Goal: Transaction & Acquisition: Purchase product/service

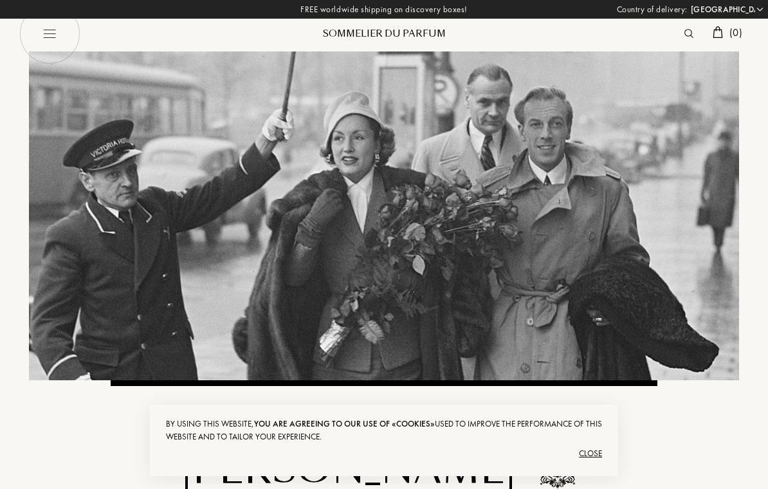
click at [760, 12] on select "Afghanistan Albania Algeria Andorra Angola Anguilla Antartica Antigua and Barbu…" at bounding box center [726, 9] width 77 height 13
click at [51, 35] on img at bounding box center [49, 33] width 61 height 61
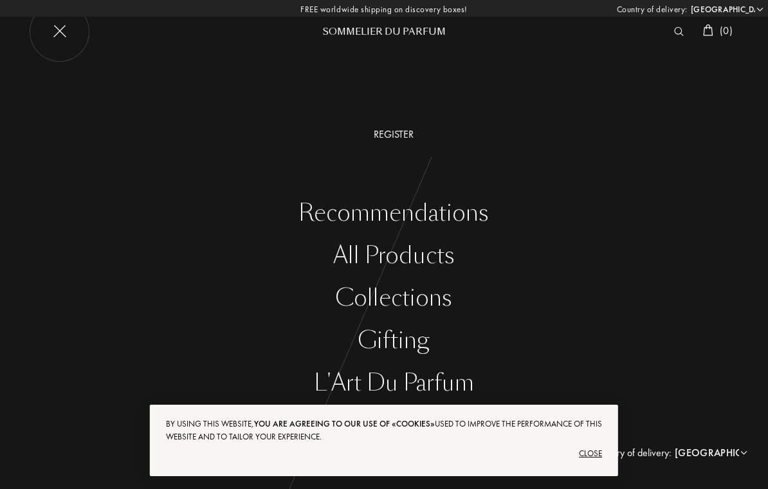
click at [596, 454] on div "Close" at bounding box center [384, 453] width 436 height 21
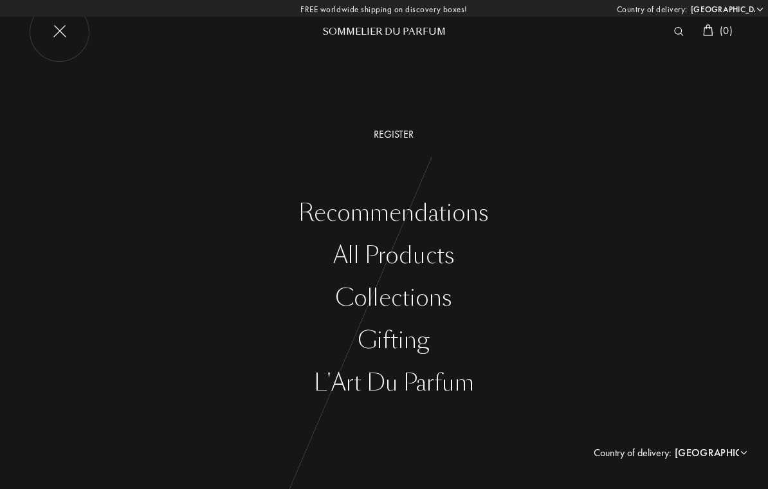
click at [426, 255] on div "All products" at bounding box center [393, 256] width 749 height 26
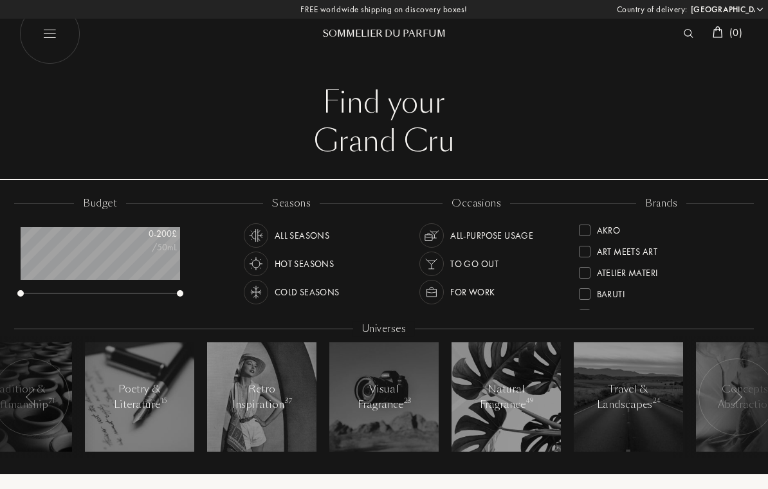
click at [759, 12] on select "Afghanistan Albania Algeria Andorra Angola Anguilla Antartica Antigua and Barbu…" at bounding box center [726, 9] width 77 height 13
select select "FR"
click at [48, 32] on img at bounding box center [49, 33] width 61 height 61
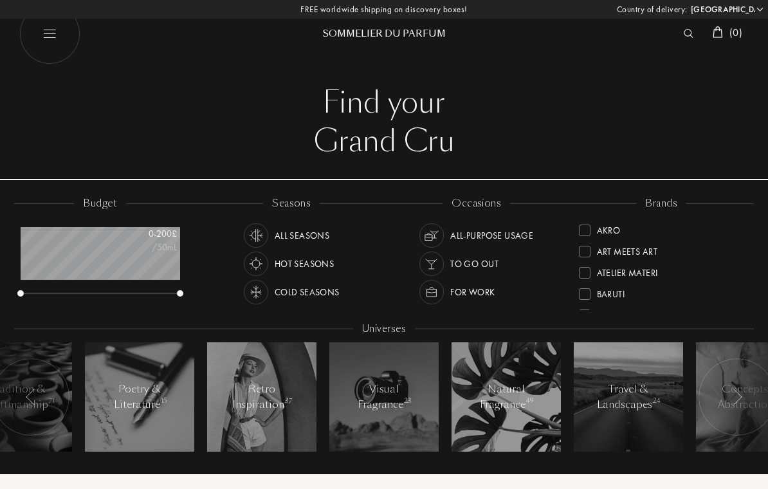
select select "FR"
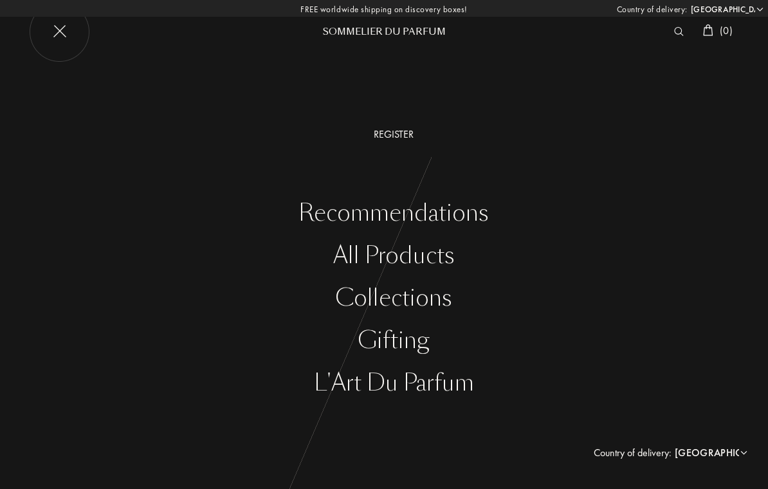
click at [440, 254] on div "All products" at bounding box center [393, 256] width 749 height 26
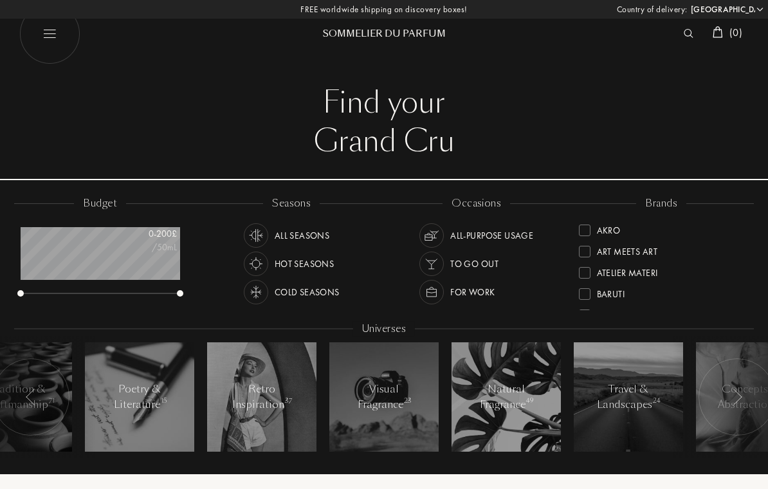
select select "FR"
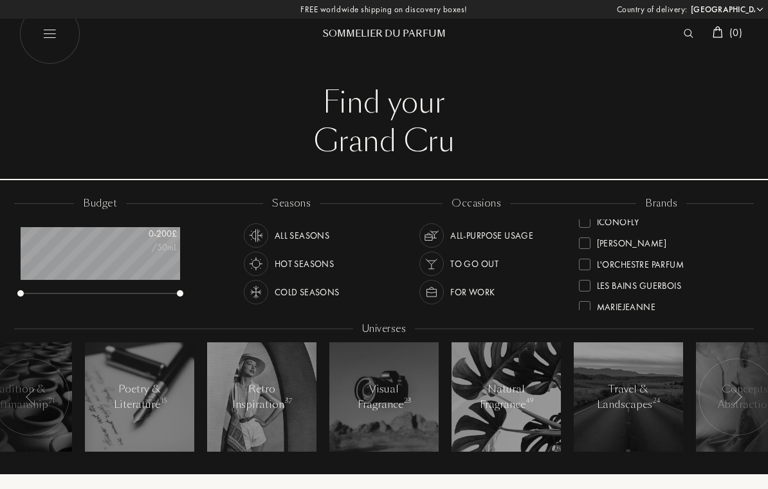
scroll to position [263, 0]
click at [587, 264] on div at bounding box center [585, 265] width 12 height 12
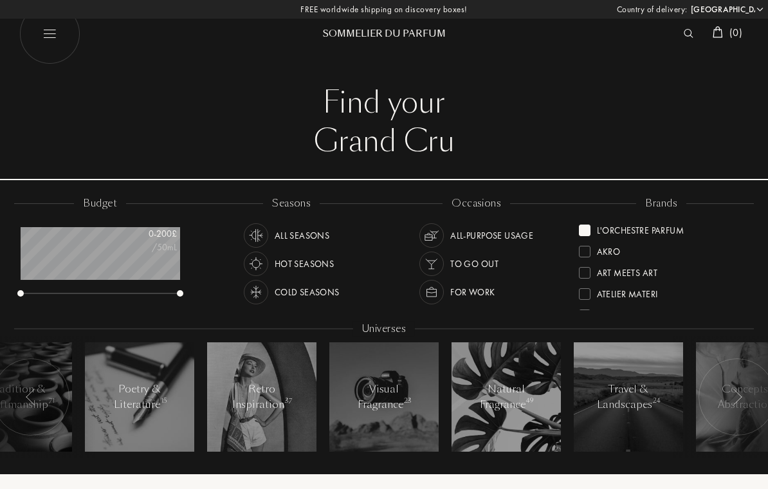
scroll to position [0, 0]
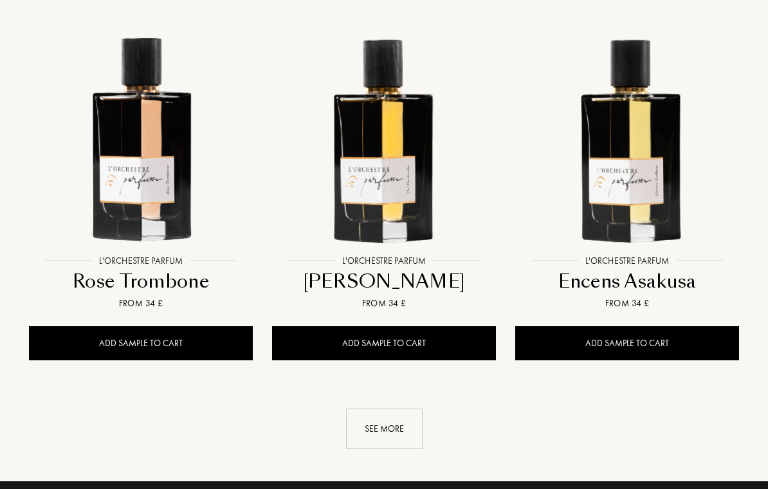
scroll to position [1634, 0]
click at [166, 170] on img at bounding box center [141, 137] width 219 height 219
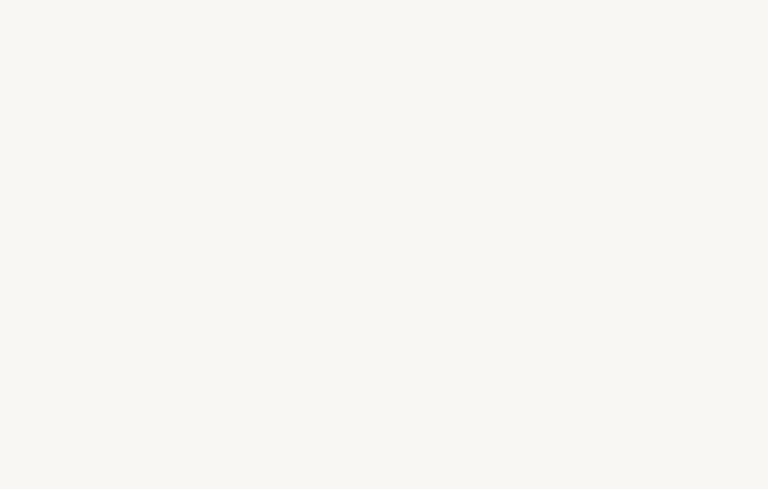
select select "FR"
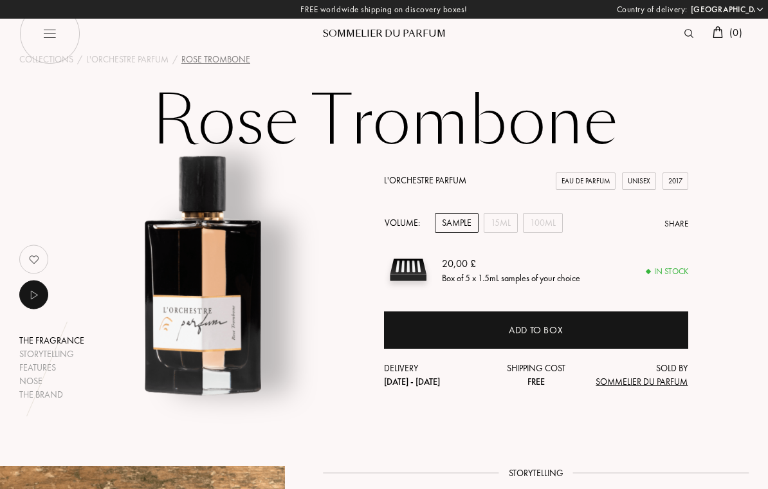
click at [551, 226] on div "100mL" at bounding box center [543, 223] width 40 height 20
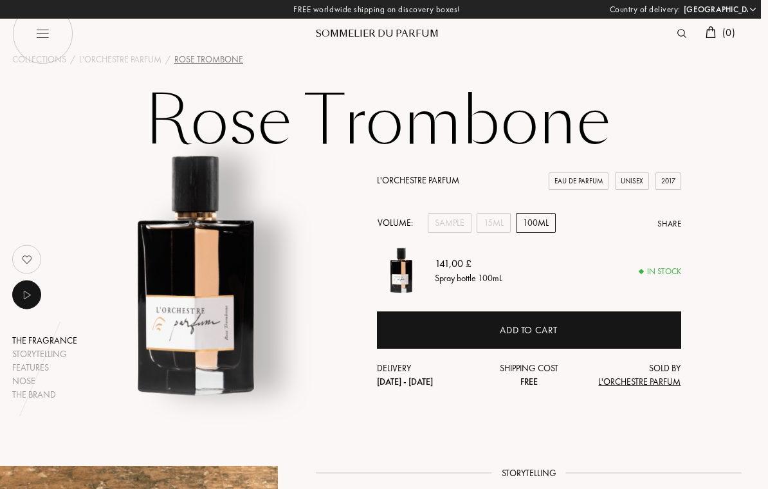
scroll to position [0, 7]
click at [497, 225] on div "15mL" at bounding box center [494, 223] width 34 height 20
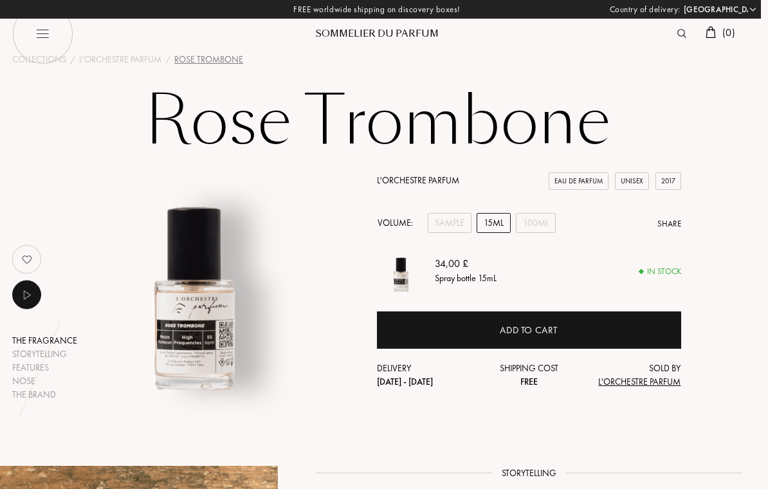
click at [34, 32] on img at bounding box center [42, 33] width 61 height 61
select select "FR"
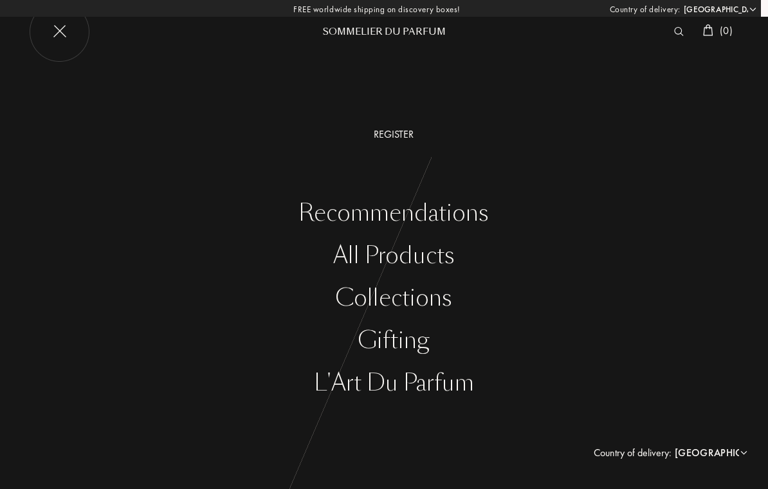
click at [427, 255] on div "All products" at bounding box center [393, 256] width 749 height 26
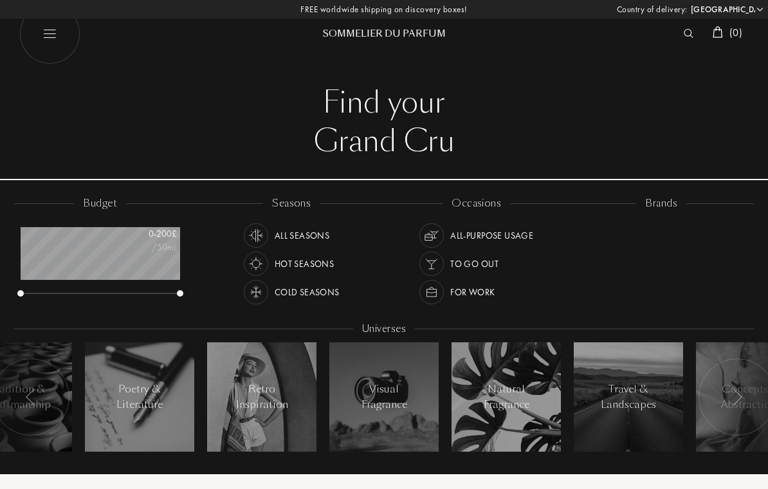
select select "FR"
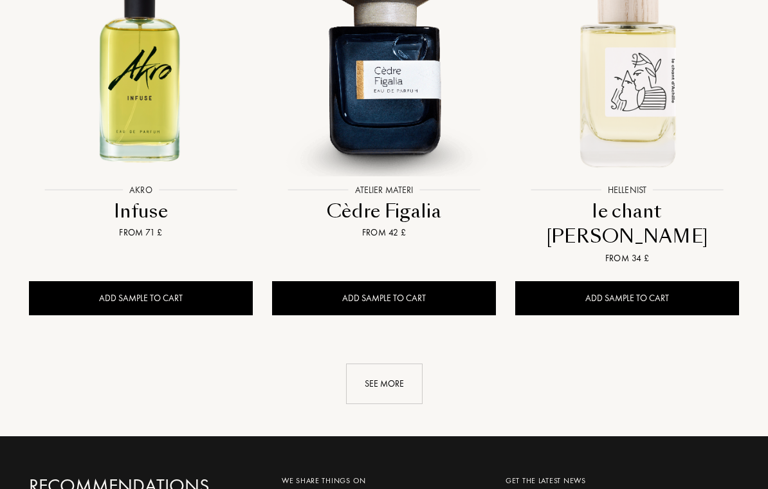
scroll to position [1779, 0]
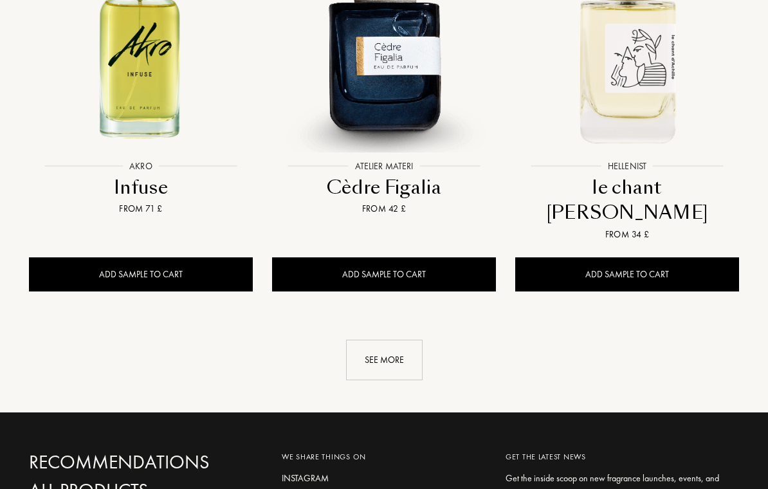
click at [397, 340] on div "See more" at bounding box center [384, 360] width 77 height 41
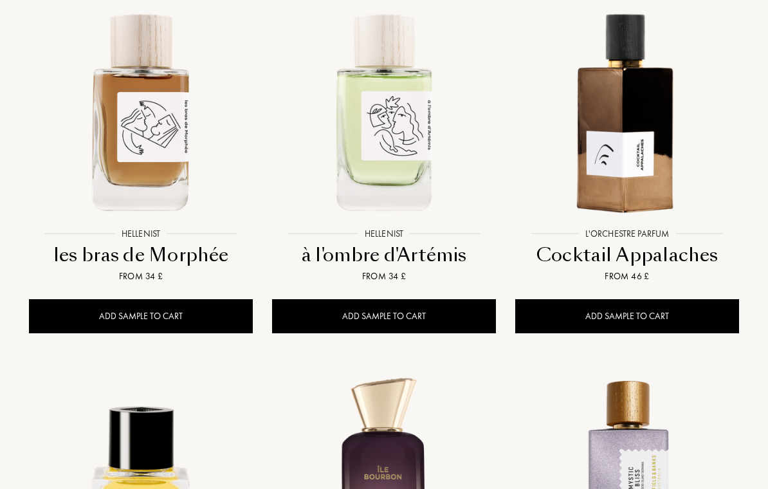
scroll to position [2119, 0]
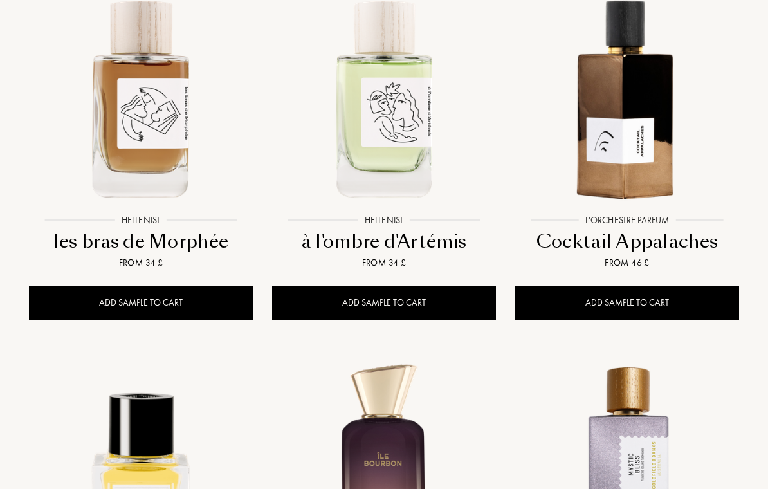
click at [643, 90] on img at bounding box center [627, 97] width 219 height 219
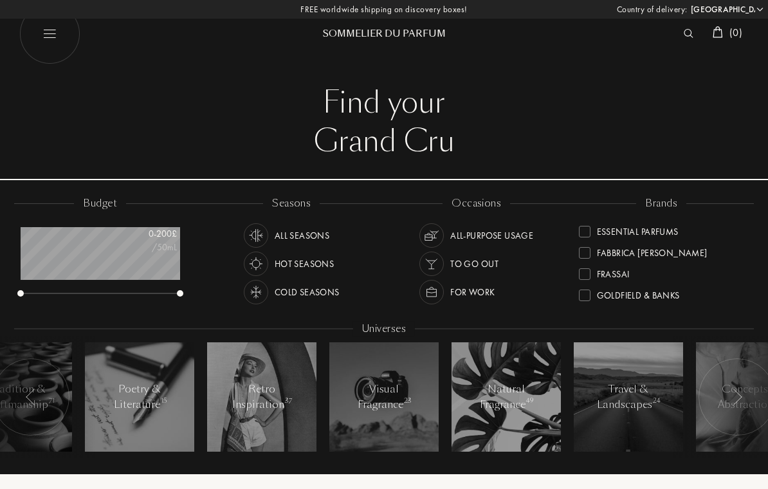
scroll to position [152, 0]
click at [585, 250] on div at bounding box center [585, 248] width 12 height 12
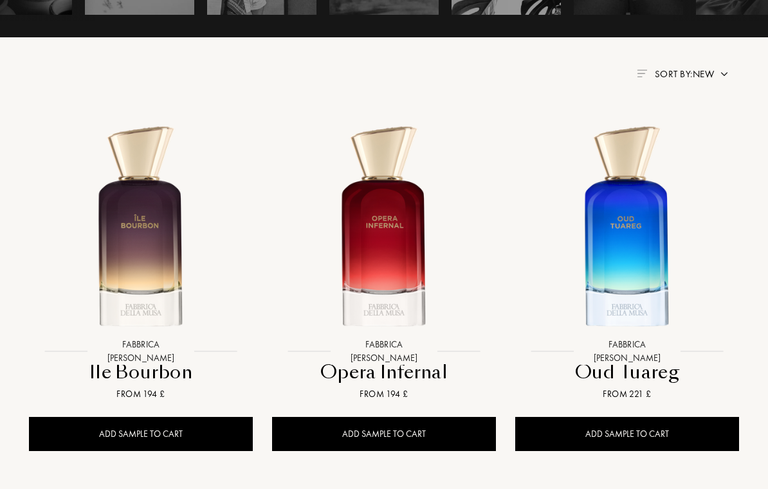
scroll to position [438, 0]
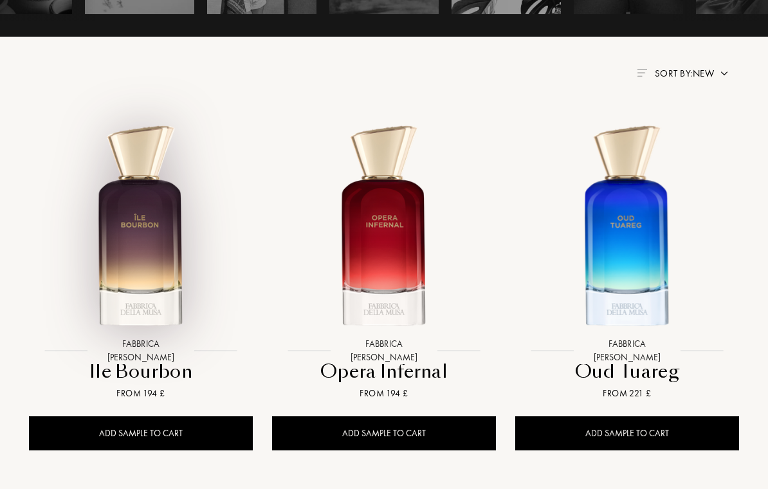
click at [134, 261] on img at bounding box center [141, 227] width 219 height 219
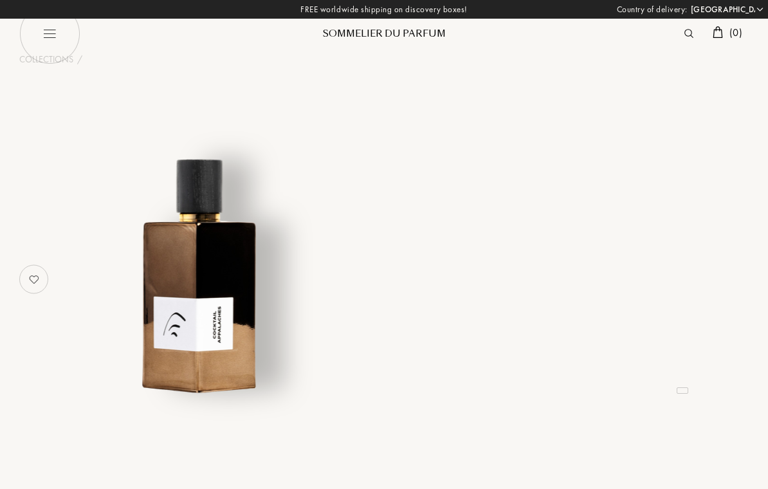
select select "FR"
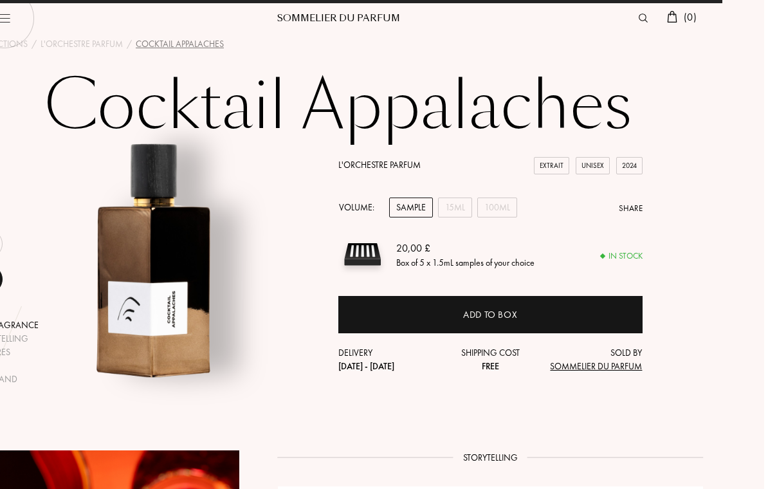
scroll to position [0, 42]
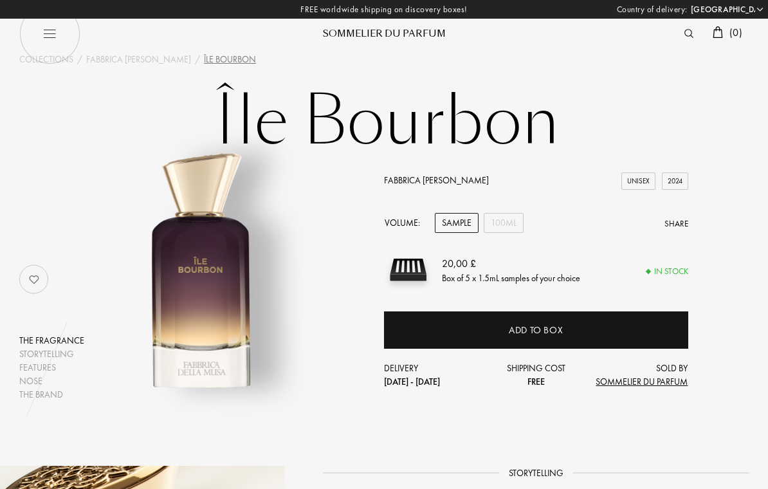
select select "FR"
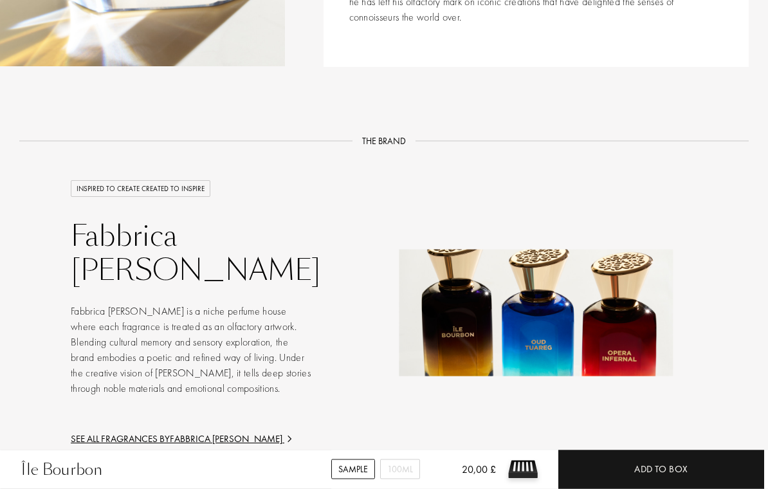
scroll to position [1496, 0]
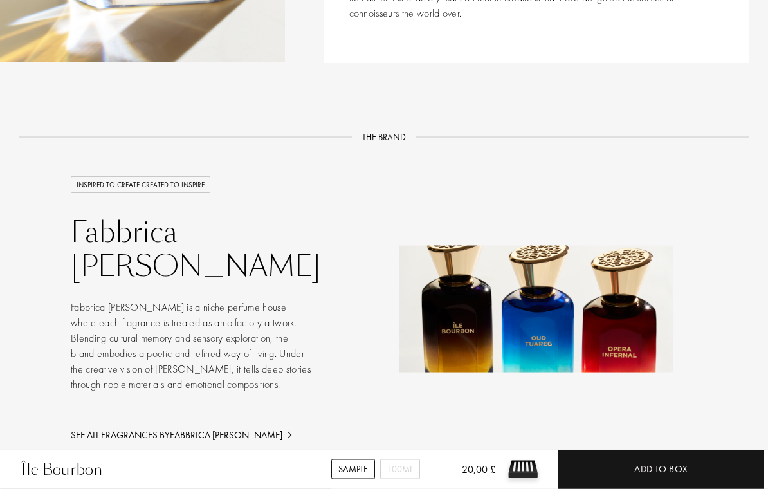
click at [250, 428] on div "See all fragrances by Fabbrica Della Musa" at bounding box center [192, 435] width 243 height 15
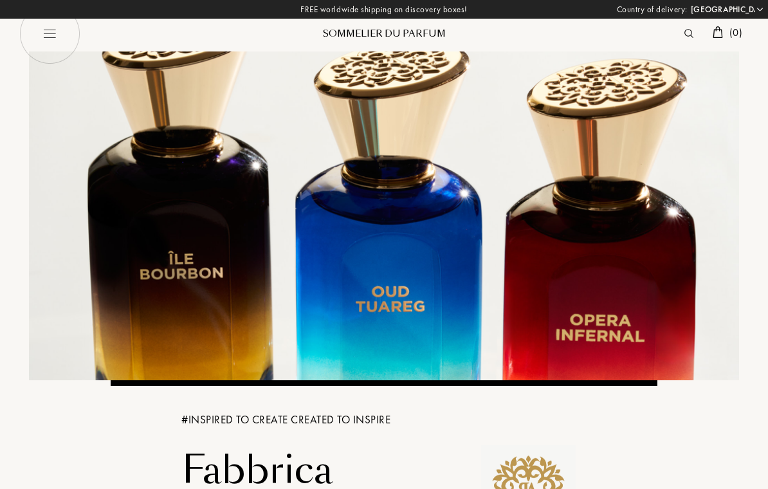
select select "FR"
click at [51, 37] on img at bounding box center [49, 33] width 61 height 61
select select "FR"
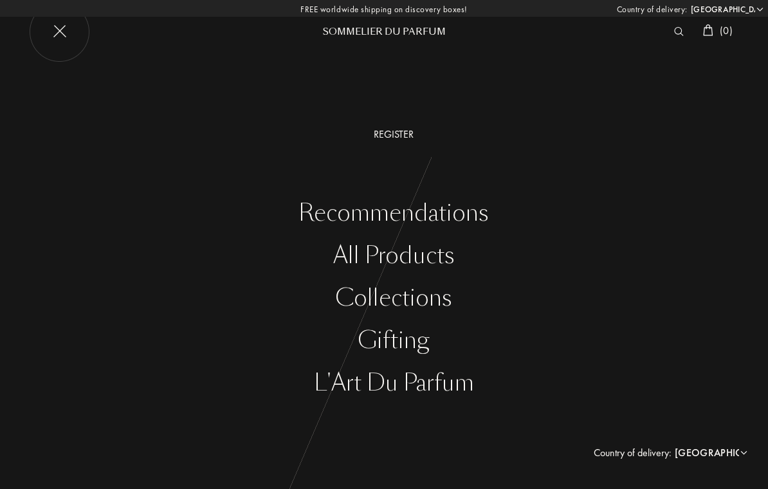
click at [436, 383] on div "L'Art du Parfum" at bounding box center [393, 383] width 749 height 26
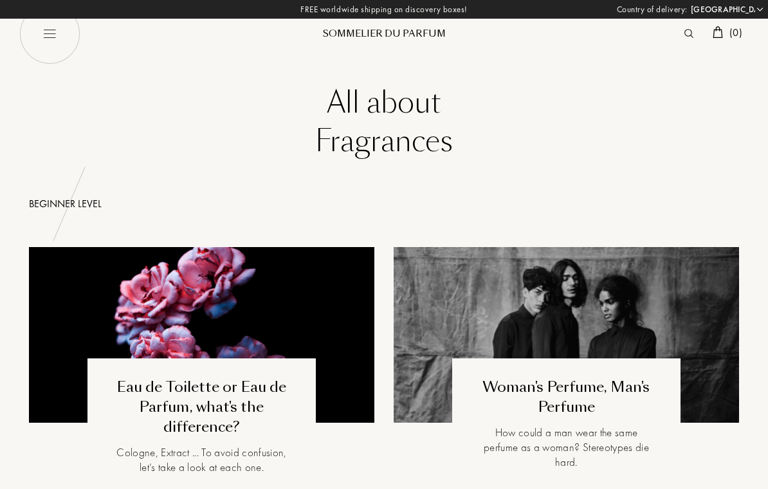
select select "FR"
click at [49, 35] on img at bounding box center [49, 33] width 61 height 61
select select "FR"
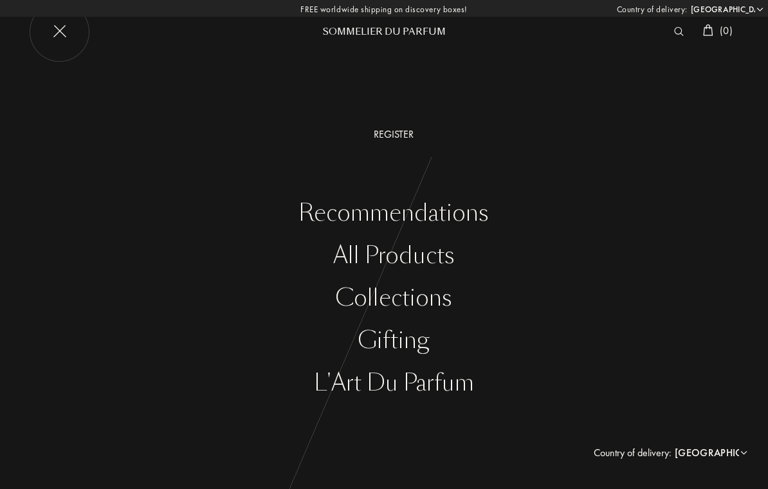
click at [440, 259] on div "All products" at bounding box center [393, 256] width 749 height 26
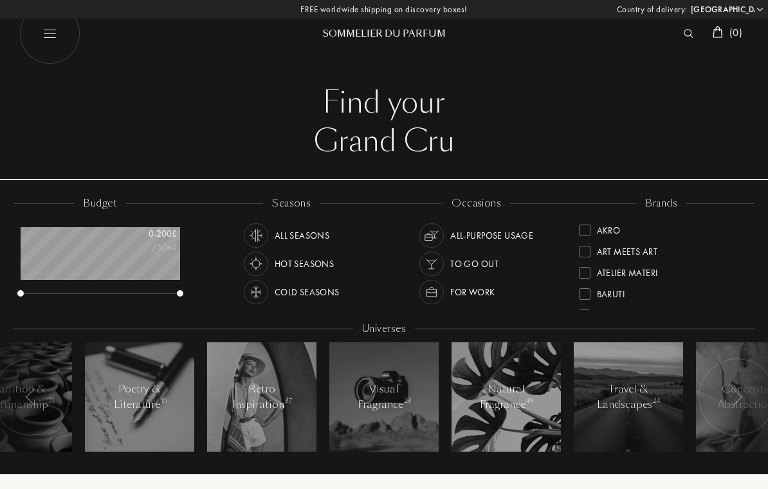
select select "FR"
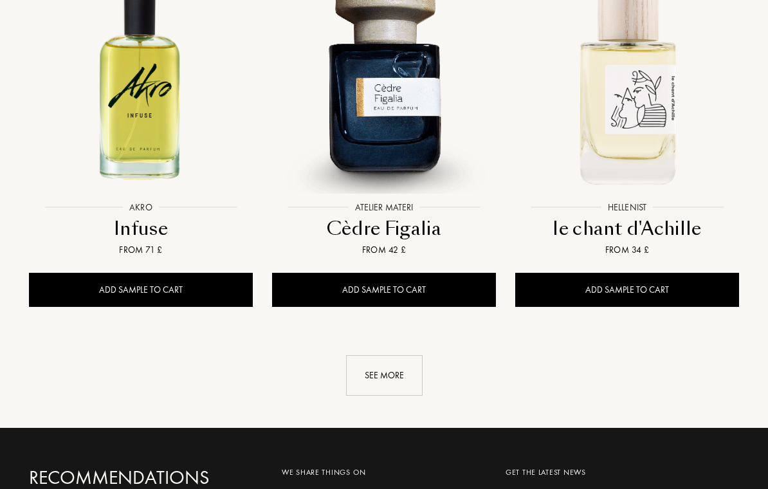
scroll to position [1755, 0]
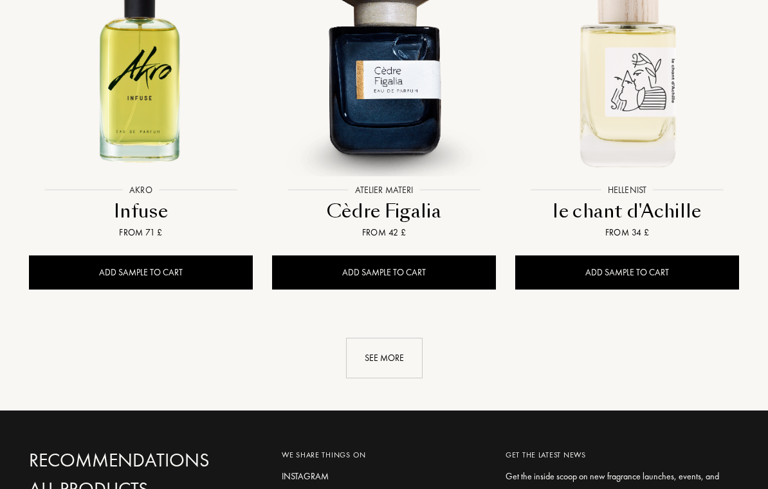
click at [395, 338] on div "See more" at bounding box center [384, 358] width 77 height 41
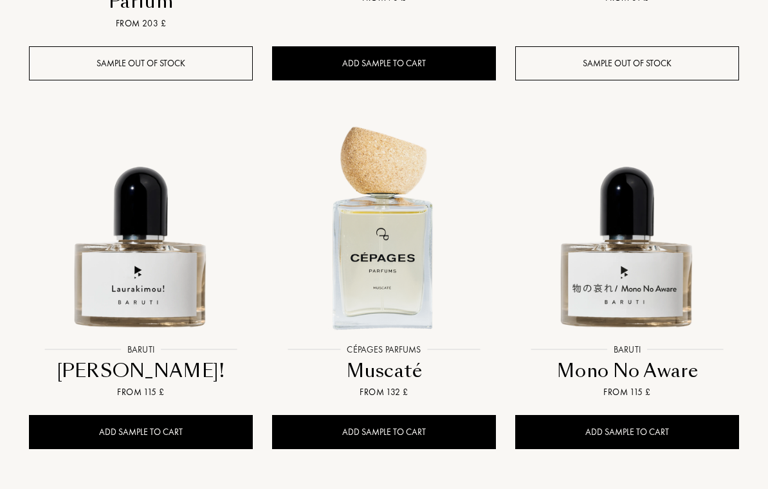
scroll to position [3097, 0]
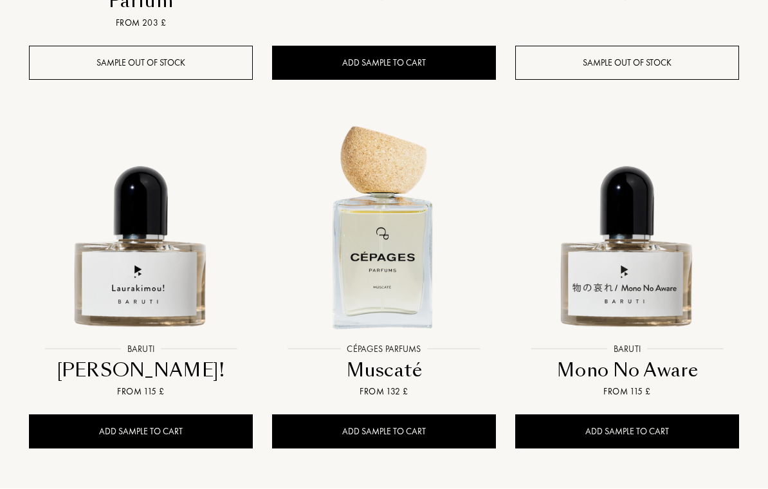
click at [391, 415] on div "Add sample to cart" at bounding box center [384, 432] width 224 height 34
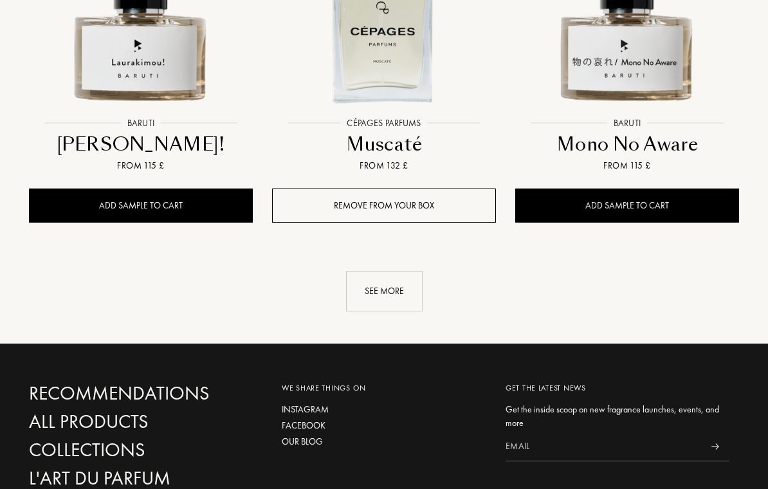
scroll to position [3324, 0]
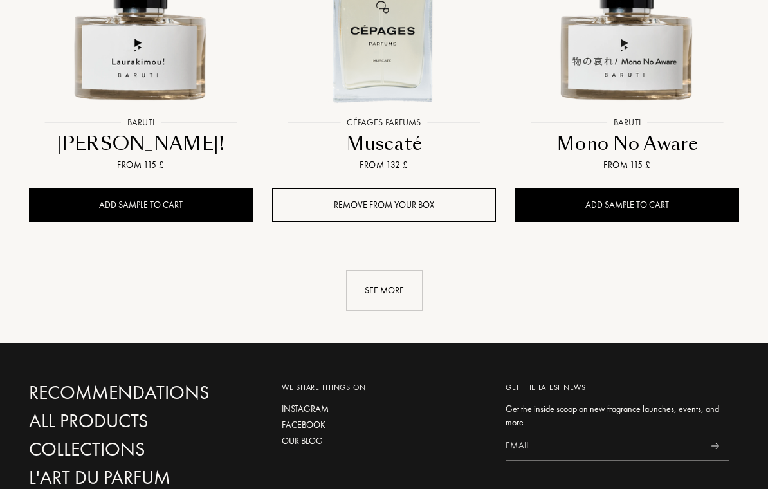
click at [397, 270] on div "See more" at bounding box center [384, 290] width 77 height 41
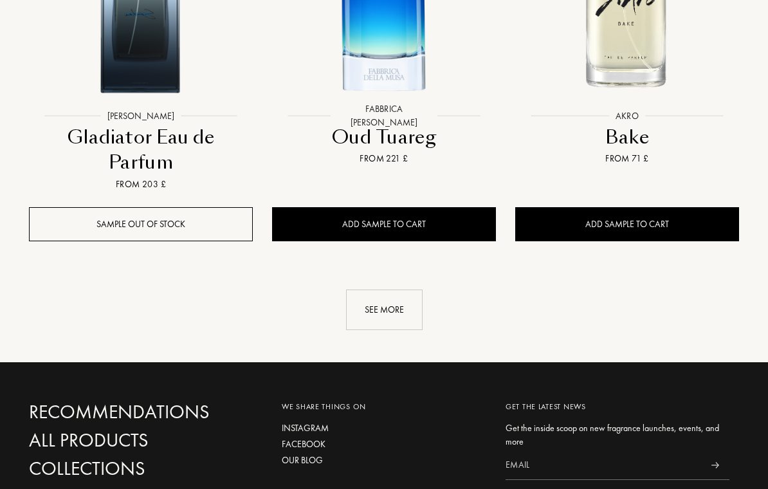
scroll to position [4890, 0]
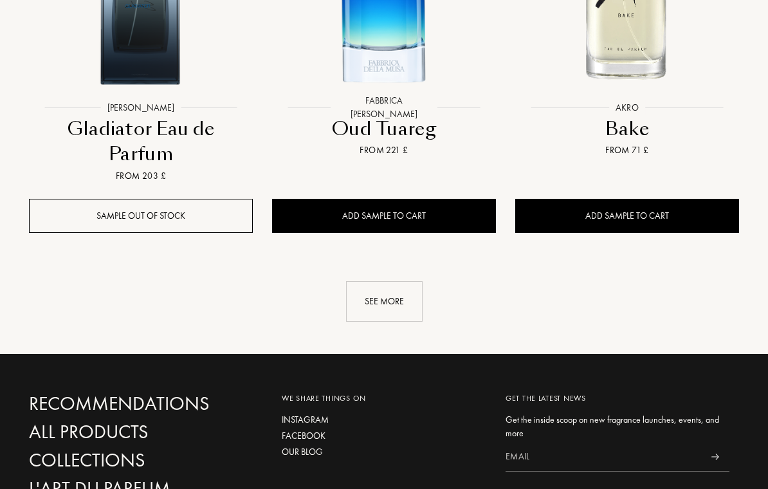
click at [397, 281] on div "See more" at bounding box center [384, 301] width 77 height 41
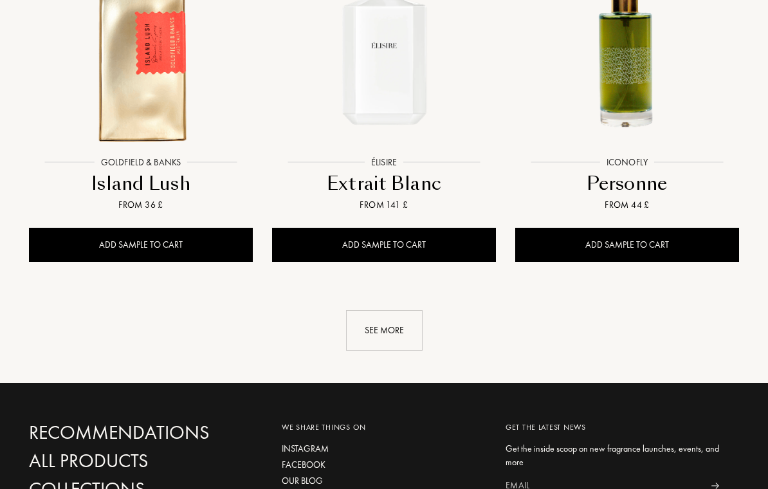
scroll to position [6336, 0]
click at [394, 310] on div "See more" at bounding box center [384, 330] width 77 height 41
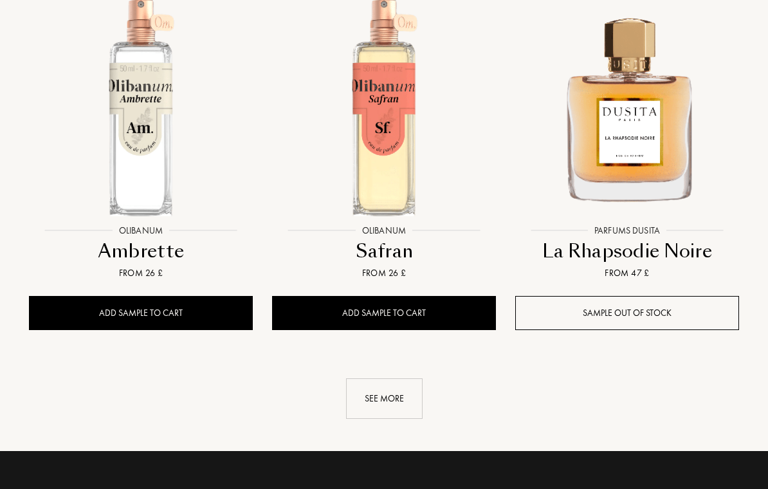
scroll to position [7782, 0]
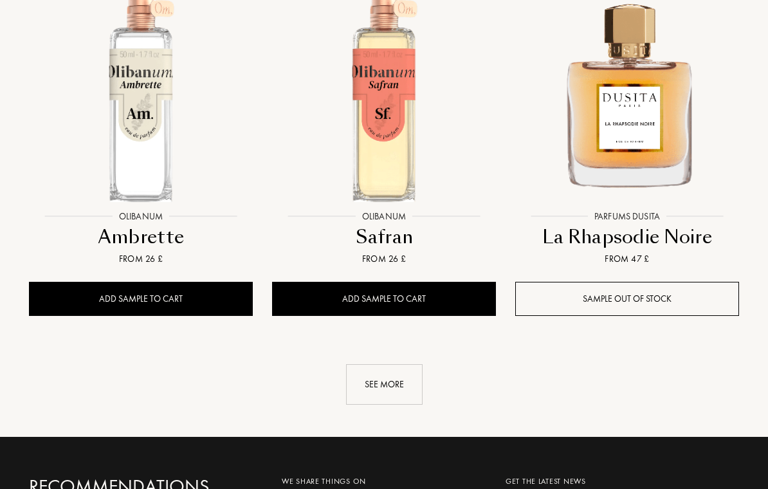
click at [399, 365] on div "See more" at bounding box center [384, 385] width 77 height 41
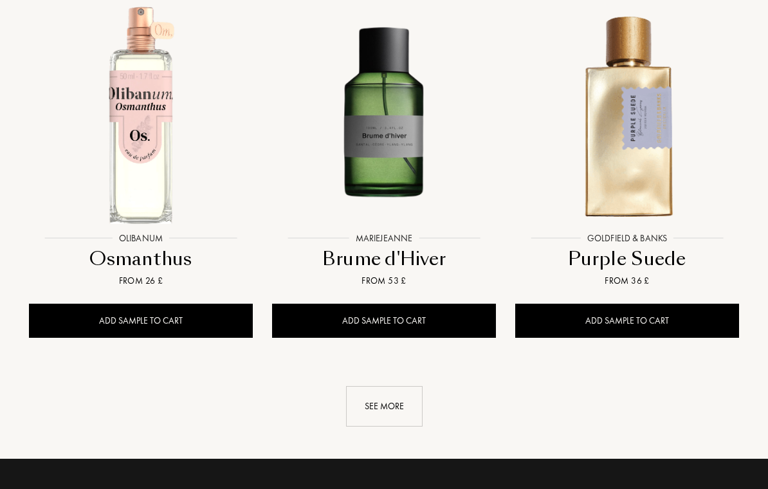
scroll to position [9269, 0]
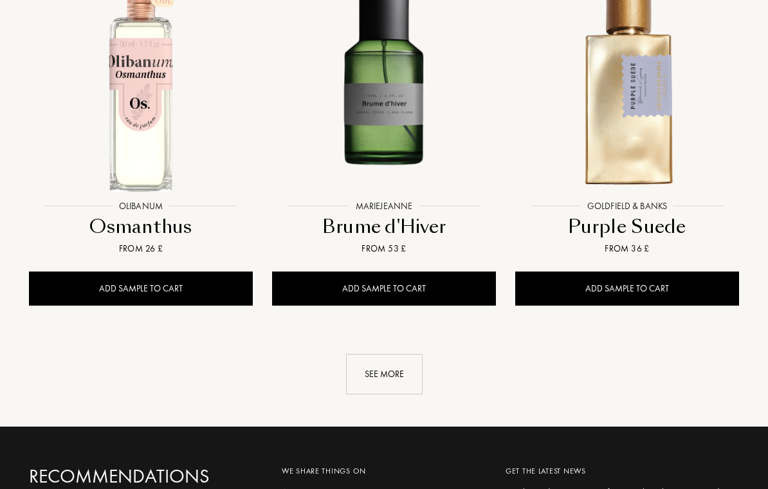
click at [400, 354] on div "See more" at bounding box center [384, 374] width 77 height 41
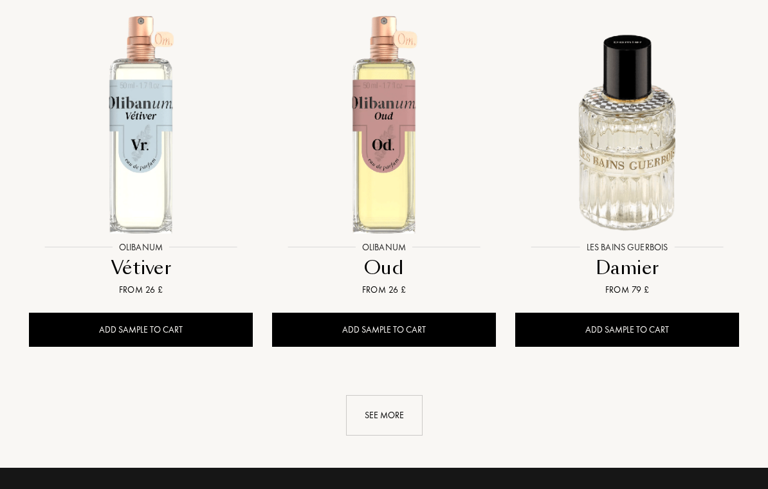
scroll to position [10703, 0]
click at [396, 395] on div "See more" at bounding box center [384, 415] width 77 height 41
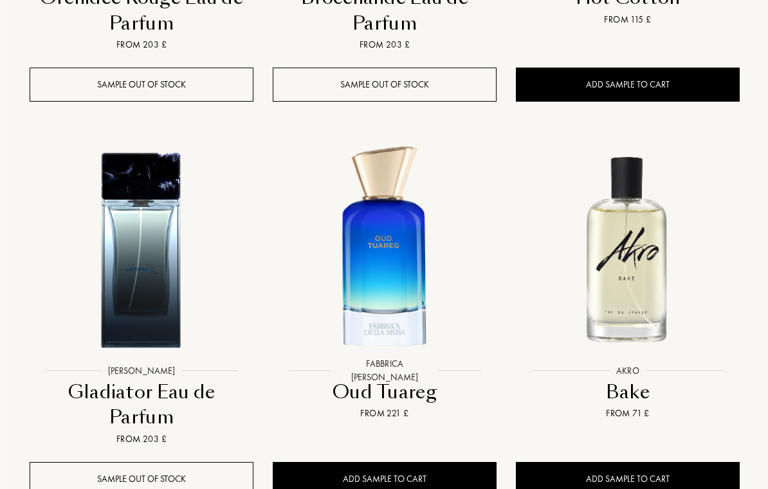
scroll to position [4645, 0]
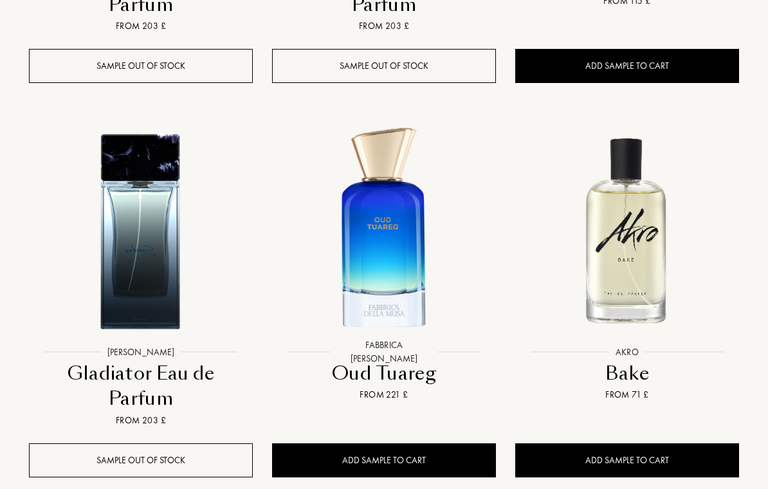
click at [414, 297] on div at bounding box center [384, 242] width 243 height 272
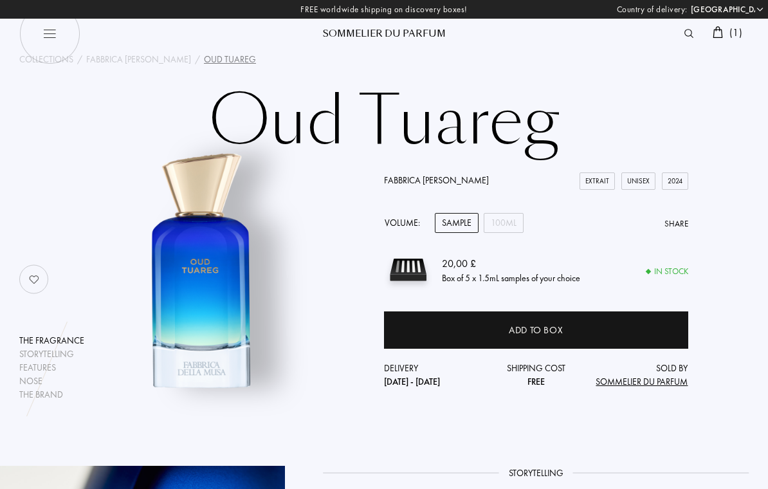
select select "FR"
click at [719, 32] on img at bounding box center [718, 32] width 10 height 12
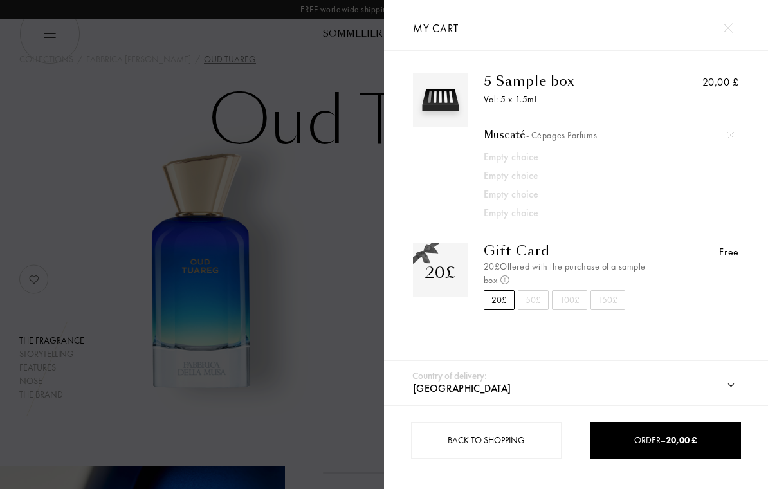
click at [728, 29] on img at bounding box center [728, 28] width 10 height 10
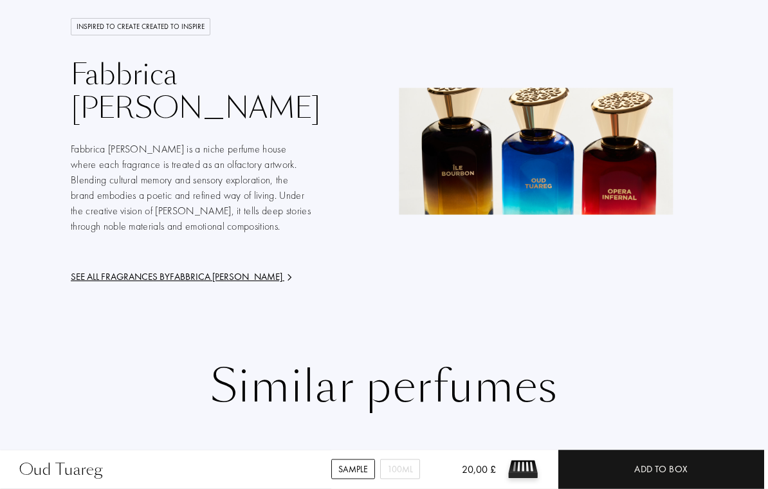
scroll to position [1731, 0]
click at [252, 270] on div "See all fragrances by Fabbrica [PERSON_NAME]" at bounding box center [192, 277] width 243 height 15
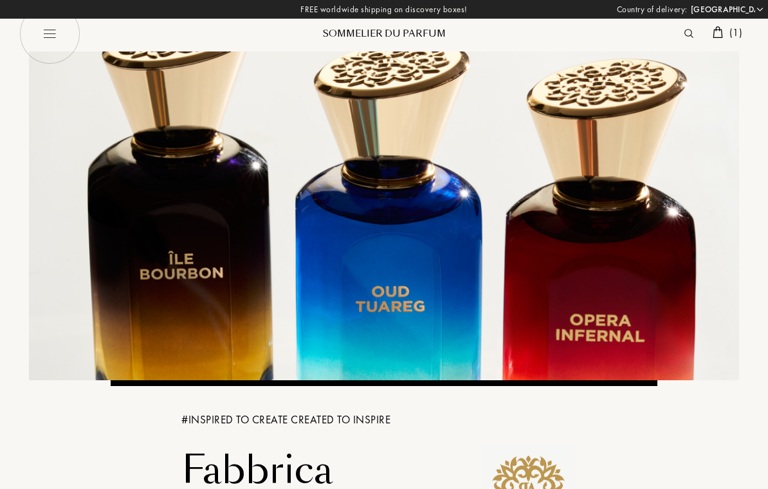
select select "FR"
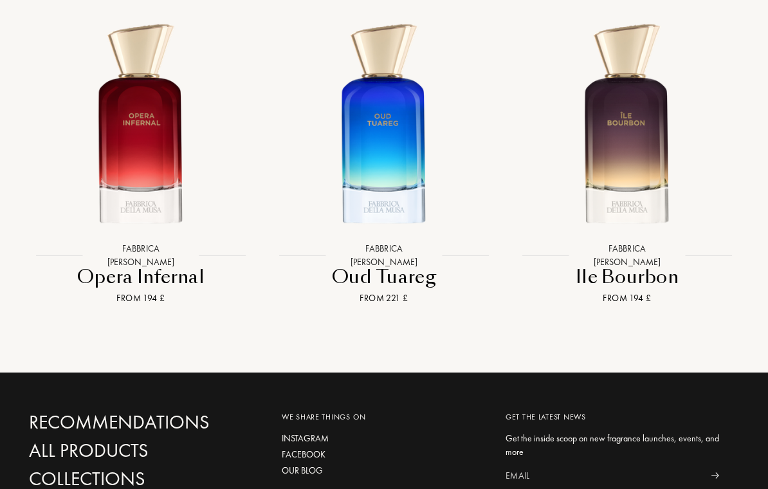
scroll to position [919, 0]
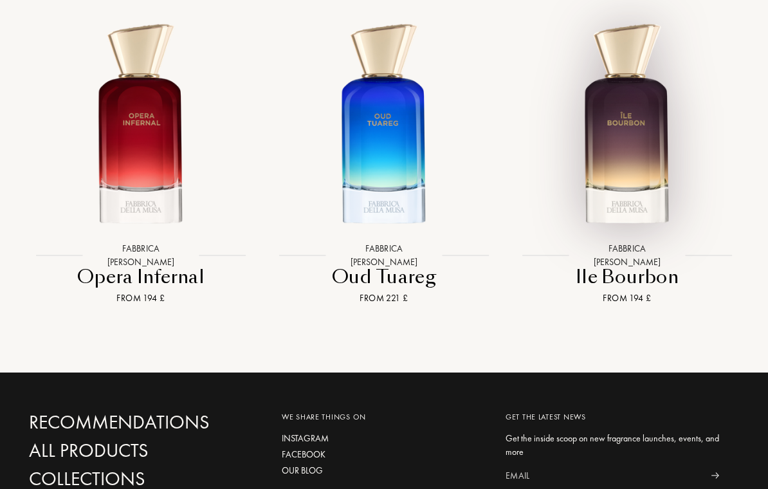
click at [654, 168] on img at bounding box center [627, 125] width 219 height 219
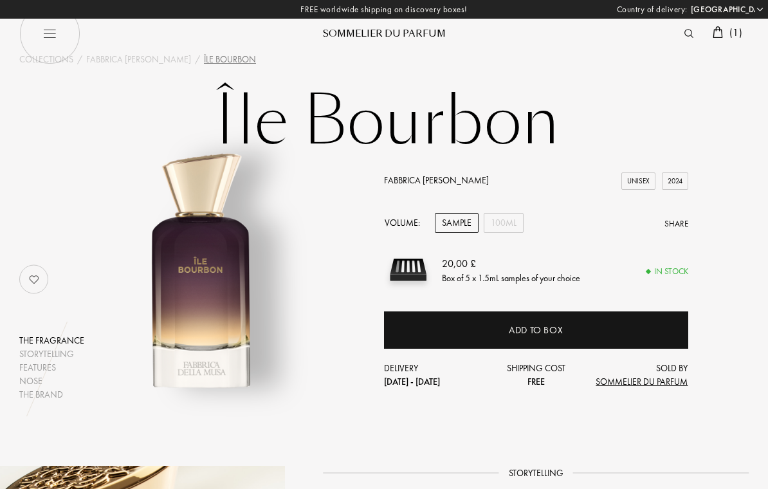
select select "FR"
click at [511, 221] on div "100mL" at bounding box center [504, 223] width 40 height 20
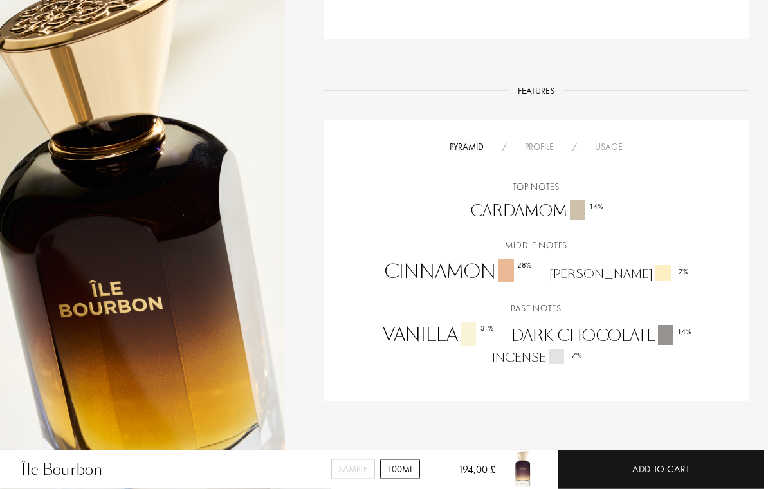
scroll to position [686, 0]
click at [544, 151] on div "Profile" at bounding box center [539, 147] width 47 height 14
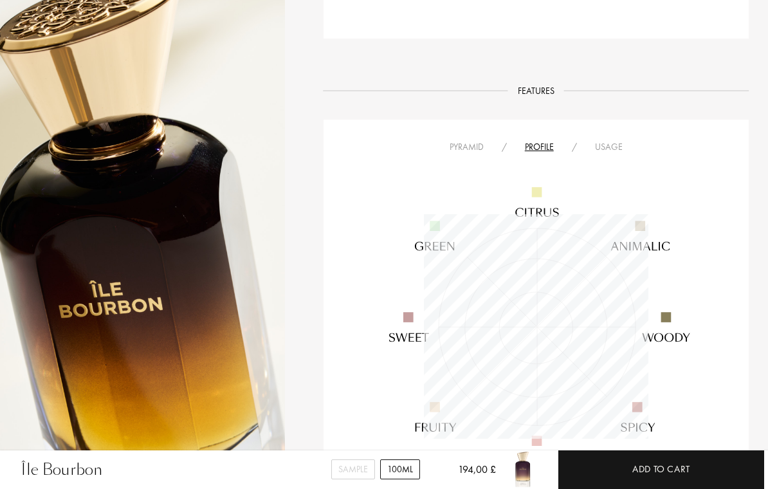
scroll to position [225, 225]
click at [624, 144] on div "Usage" at bounding box center [609, 147] width 46 height 14
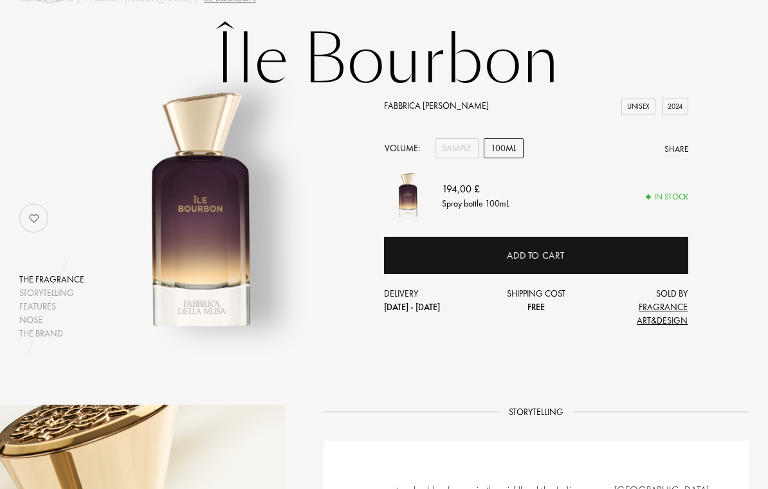
scroll to position [0, 0]
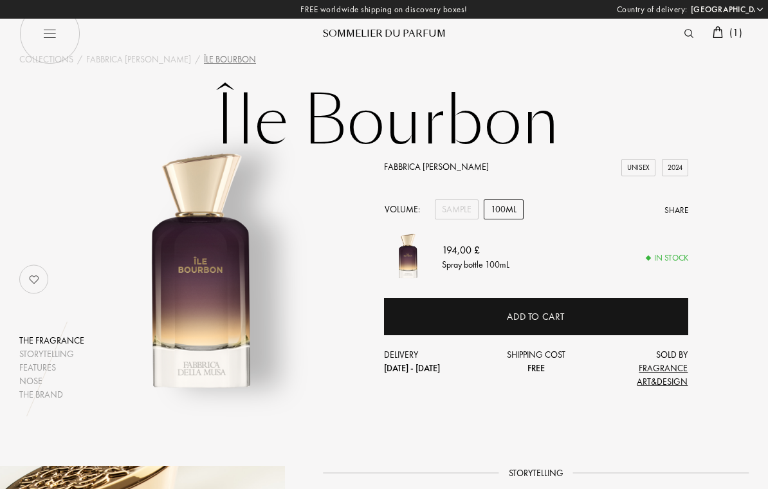
click at [452, 172] on link "Fabbrica [PERSON_NAME]" at bounding box center [436, 167] width 105 height 12
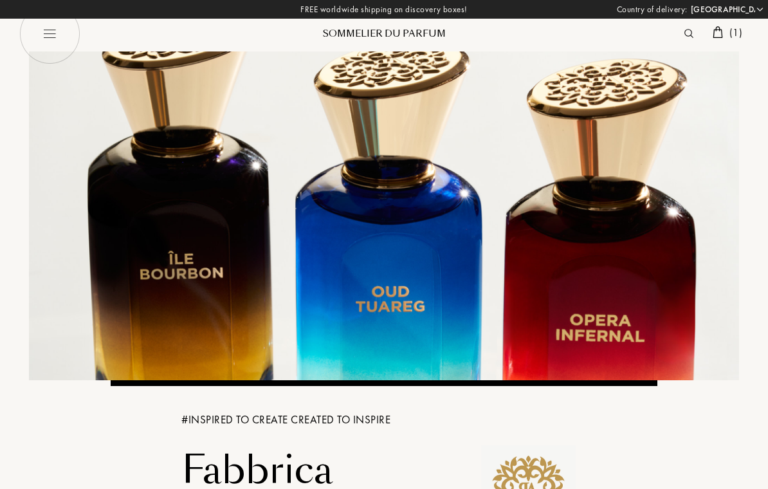
select select "FR"
click at [51, 39] on img at bounding box center [49, 33] width 61 height 61
select select "FR"
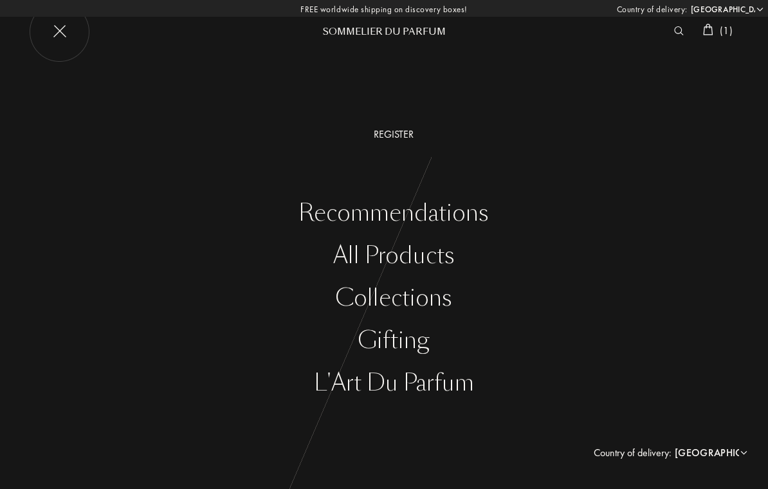
click at [438, 299] on div "Collections" at bounding box center [393, 298] width 749 height 26
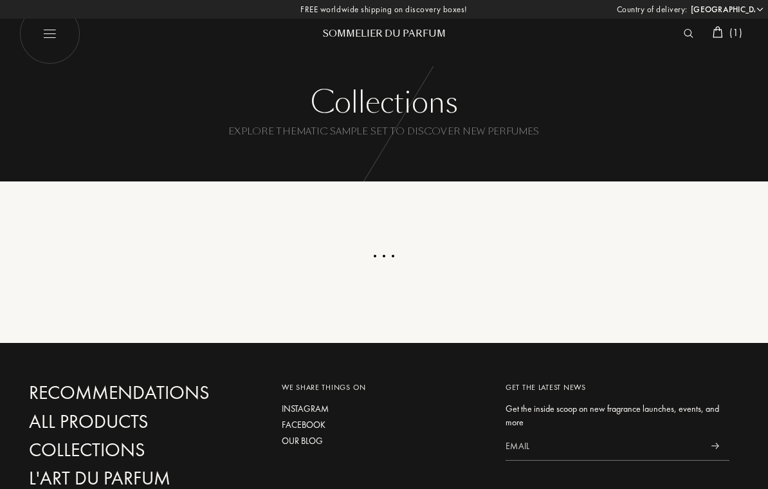
select select "FR"
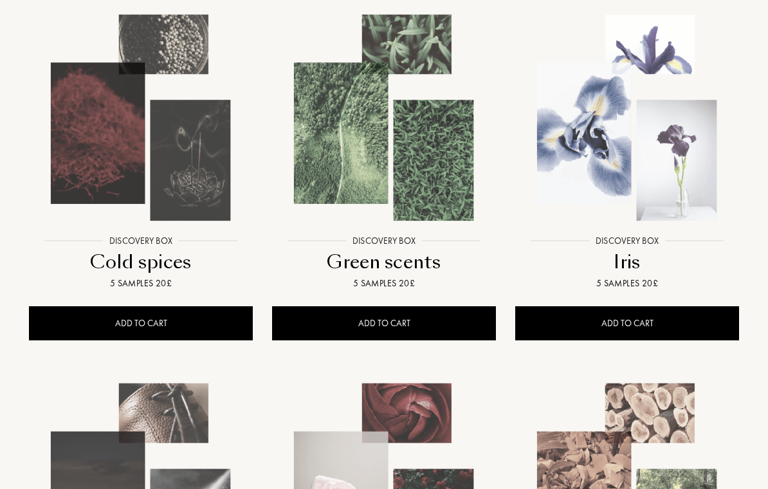
scroll to position [611, 0]
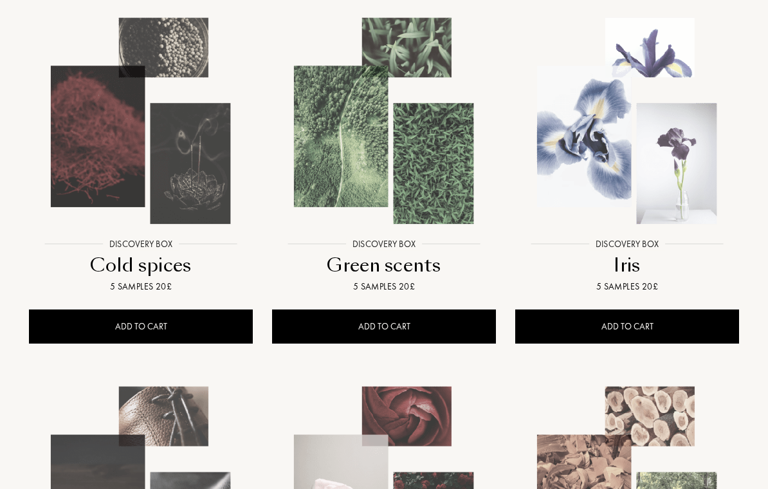
click at [663, 105] on img at bounding box center [627, 121] width 219 height 219
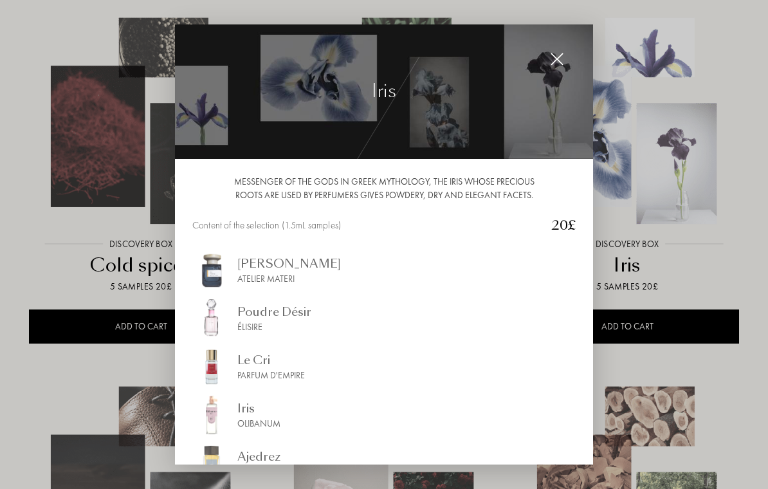
scroll to position [0, 0]
click at [557, 61] on img at bounding box center [557, 59] width 14 height 14
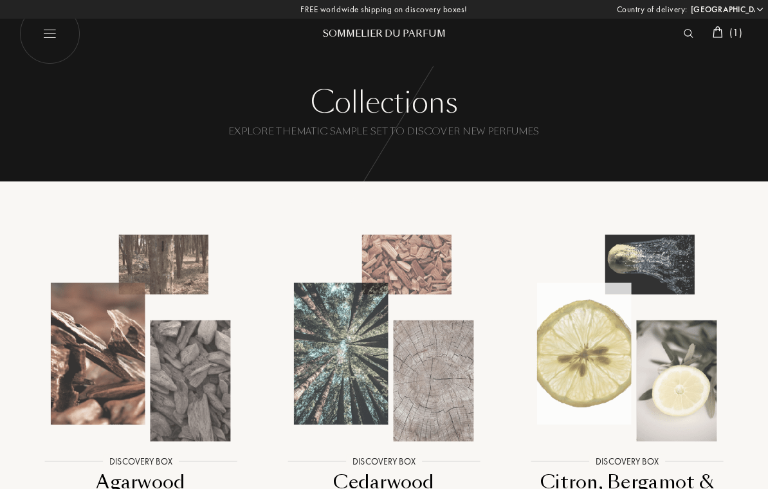
click at [735, 32] on span "( 1 )" at bounding box center [736, 33] width 13 height 14
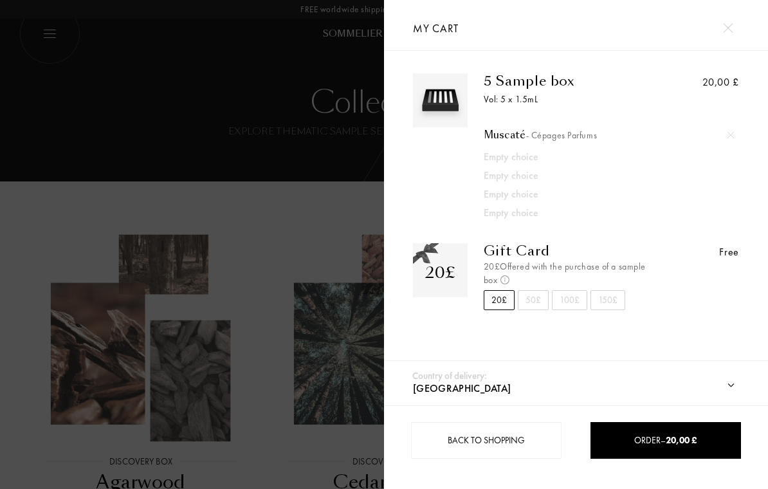
click at [449, 97] on img at bounding box center [440, 101] width 48 height 48
click at [535, 98] on div "Vol: 5 x 1.5mL" at bounding box center [571, 100] width 174 height 14
click at [551, 93] on div "Vol: 5 x 1.5mL" at bounding box center [571, 100] width 174 height 14
click at [552, 113] on div "5 Sample box Vol: 5 x 1.5mL Muscaté - Cépages Parfums Empty choice Empty choice…" at bounding box center [563, 146] width 190 height 147
click at [514, 139] on div "Muscaté - Cépages Parfums" at bounding box center [609, 135] width 251 height 13
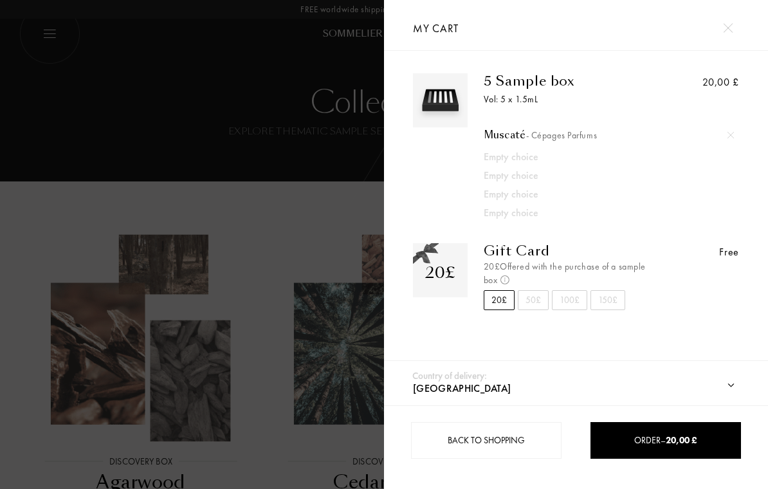
click at [732, 24] on img at bounding box center [728, 28] width 10 height 10
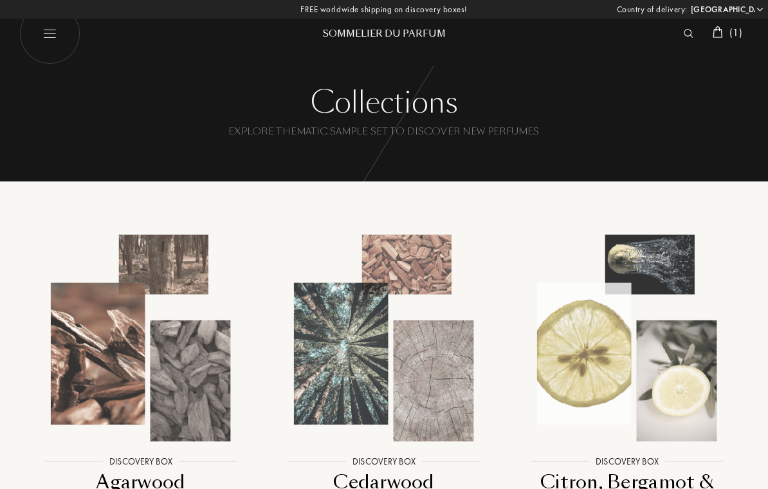
click at [713, 35] on img at bounding box center [718, 32] width 10 height 12
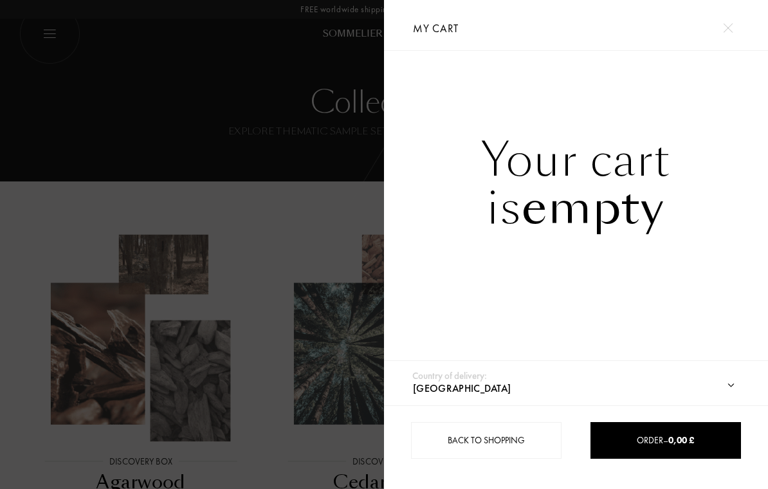
click at [730, 32] on img at bounding box center [728, 28] width 10 height 10
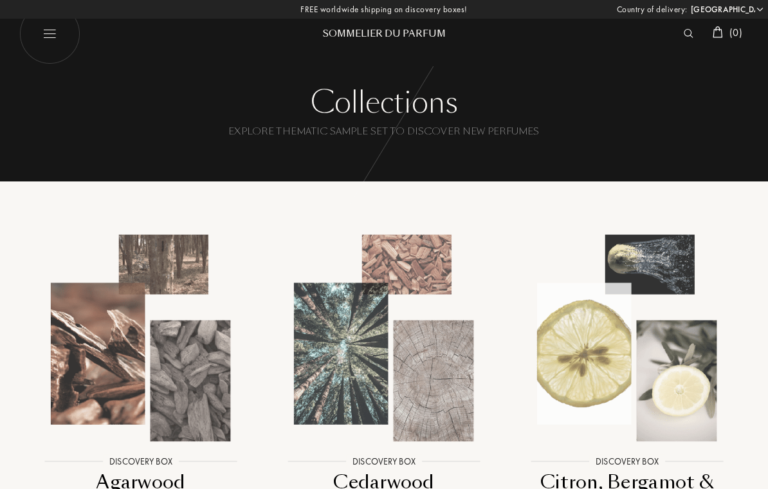
click at [41, 31] on img at bounding box center [49, 33] width 61 height 61
select select "FR"
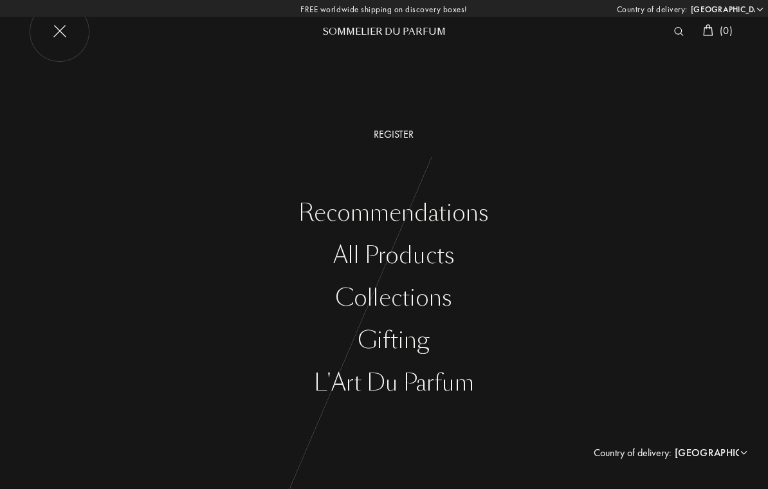
click at [430, 301] on div "Collections" at bounding box center [393, 298] width 749 height 26
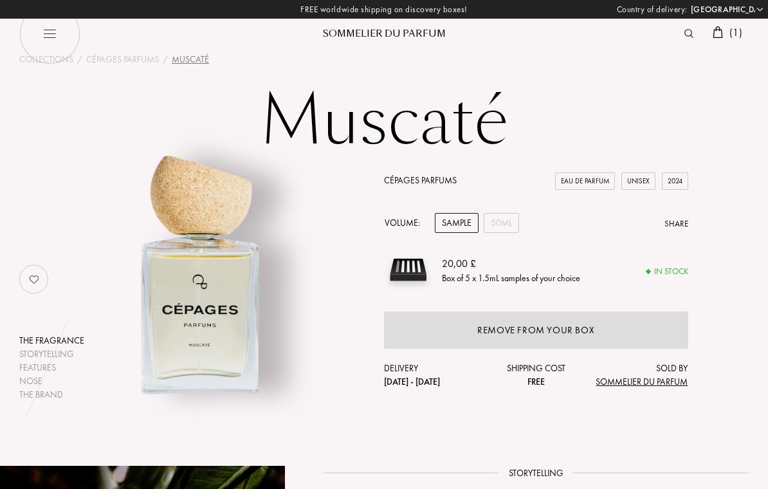
select select "FR"
click at [614, 331] on div "Remove from your box" at bounding box center [536, 329] width 304 height 37
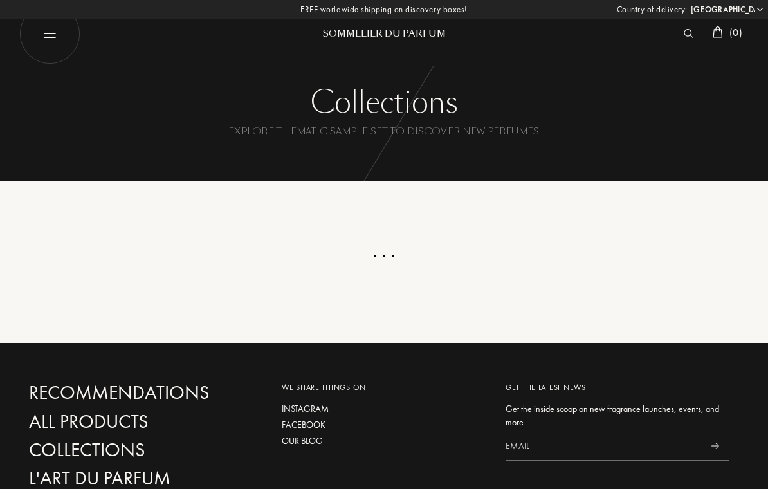
select select "FR"
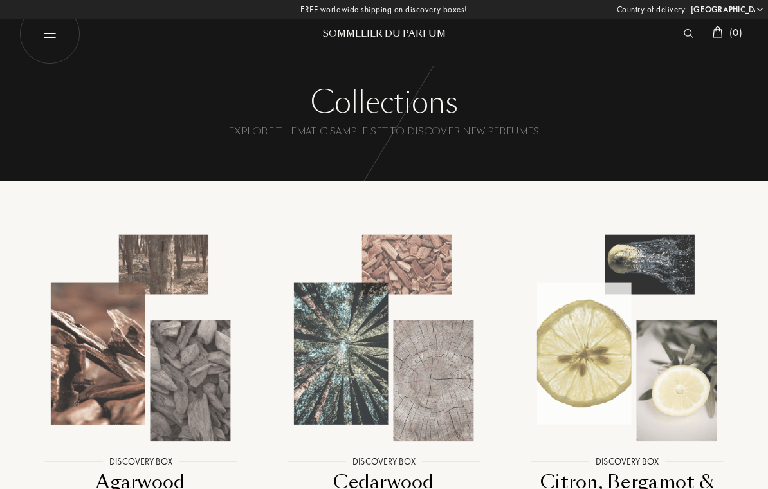
click at [48, 32] on img at bounding box center [49, 33] width 61 height 61
select select "FR"
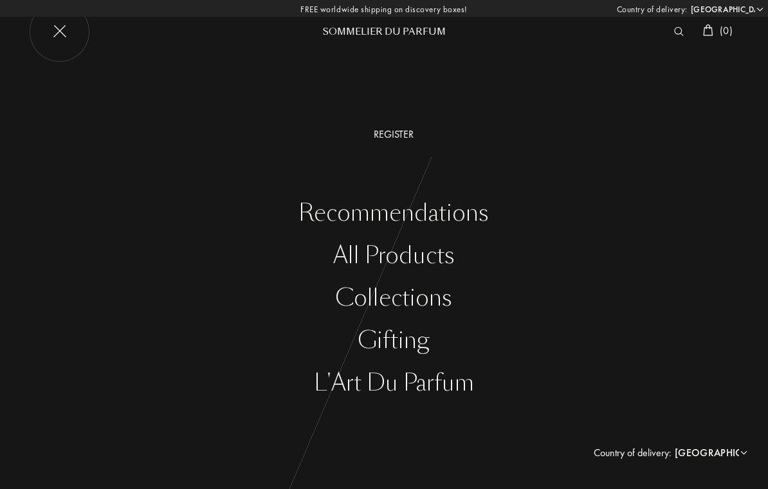
click at [439, 258] on div "All products" at bounding box center [393, 256] width 749 height 26
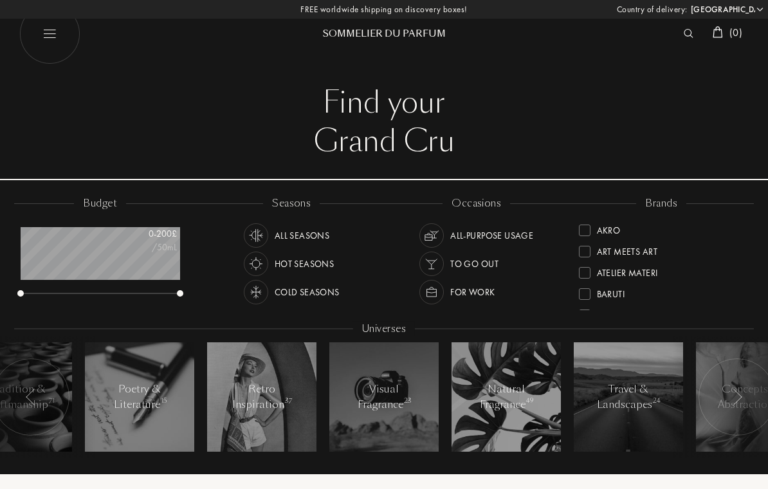
select select "FR"
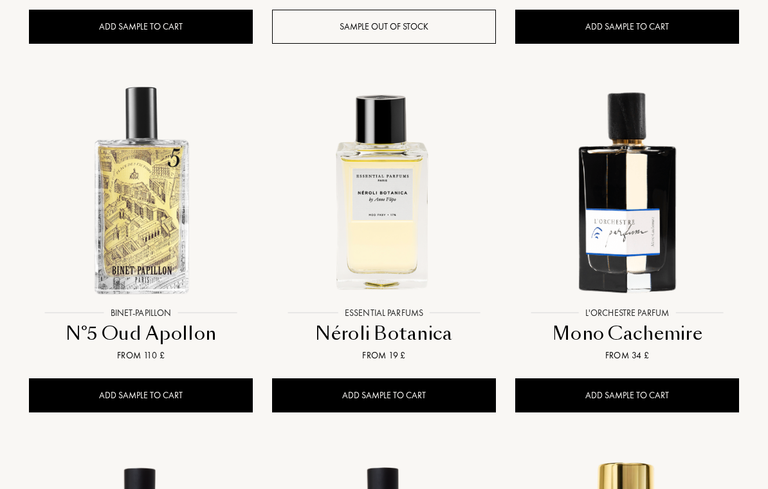
scroll to position [898, 0]
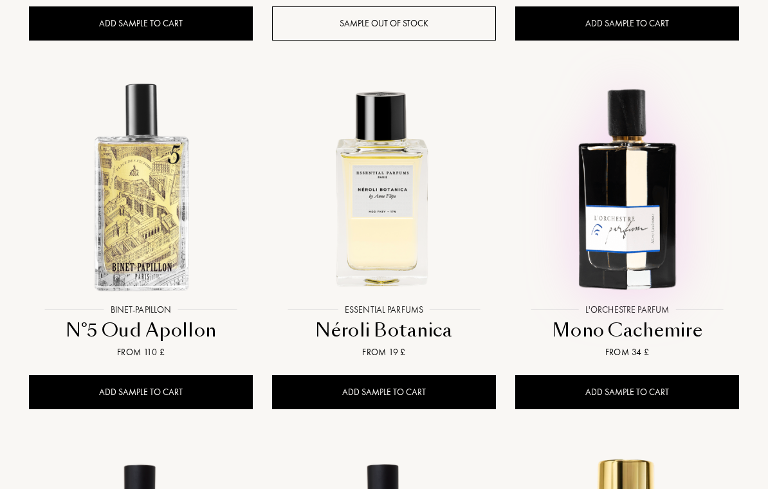
click at [640, 169] on img at bounding box center [627, 186] width 219 height 219
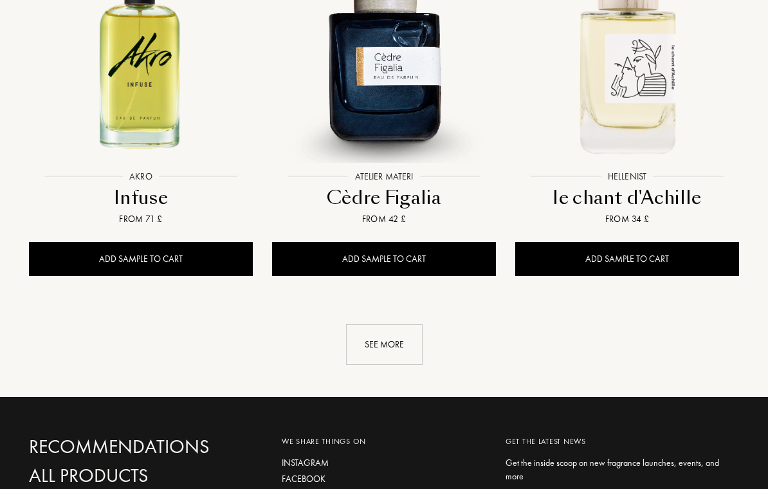
scroll to position [1812, 0]
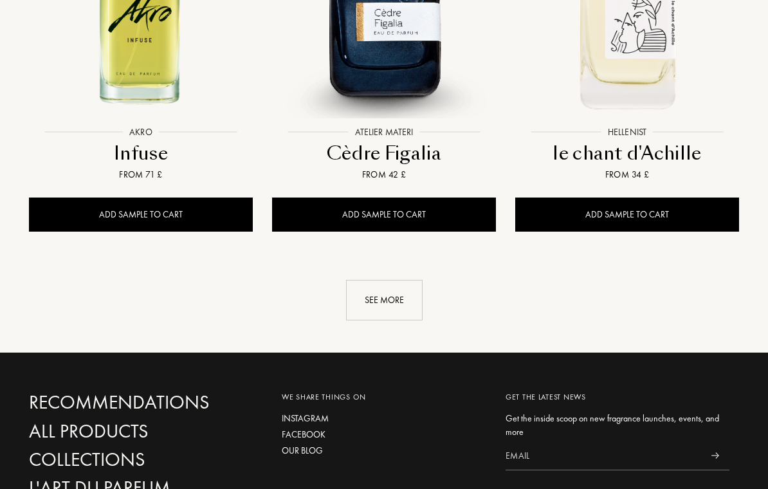
click at [393, 281] on div "See more" at bounding box center [384, 301] width 77 height 41
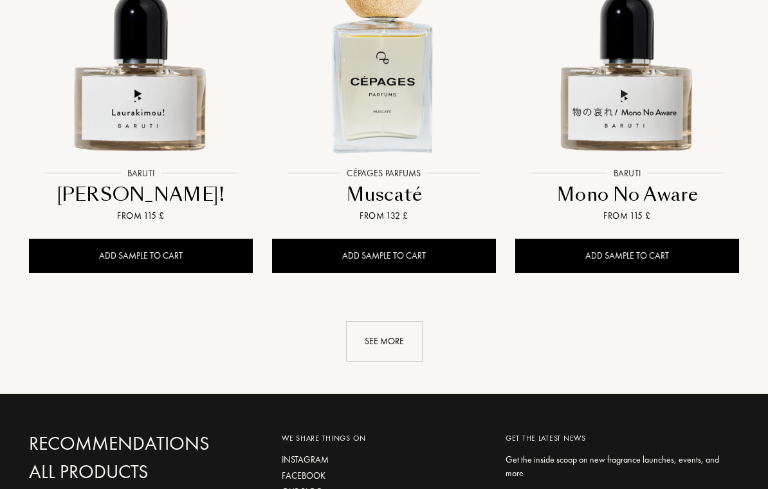
scroll to position [3331, 0]
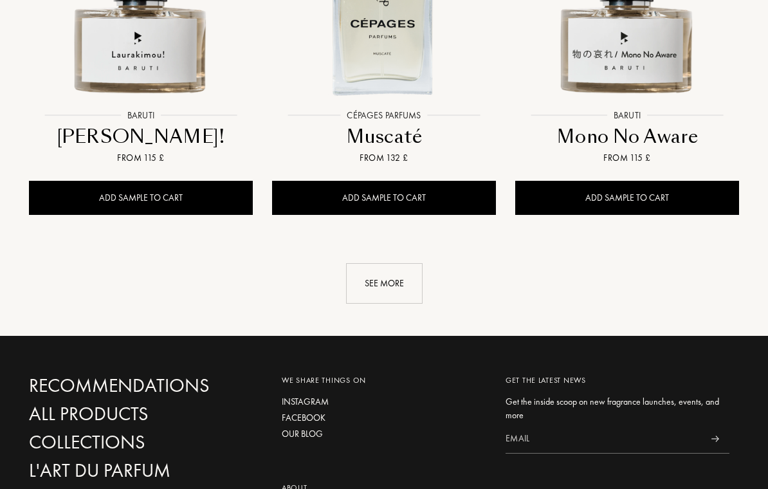
click at [373, 263] on div "See more" at bounding box center [384, 283] width 77 height 41
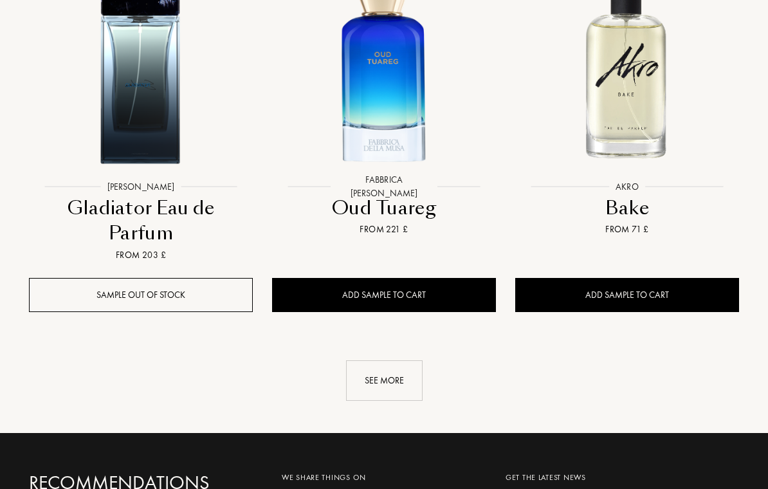
scroll to position [4815, 0]
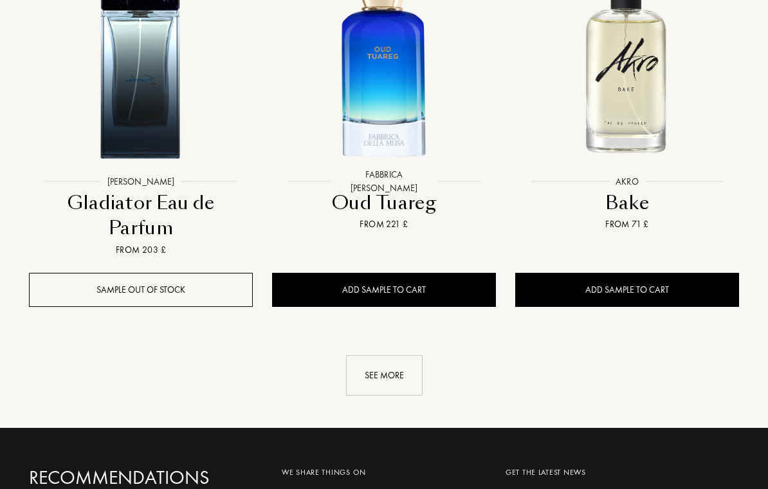
click at [375, 356] on div "See more" at bounding box center [384, 376] width 77 height 41
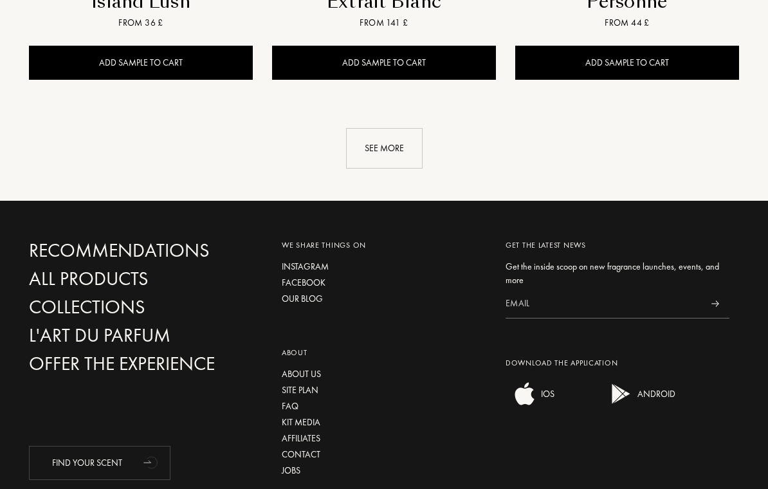
scroll to position [6522, 0]
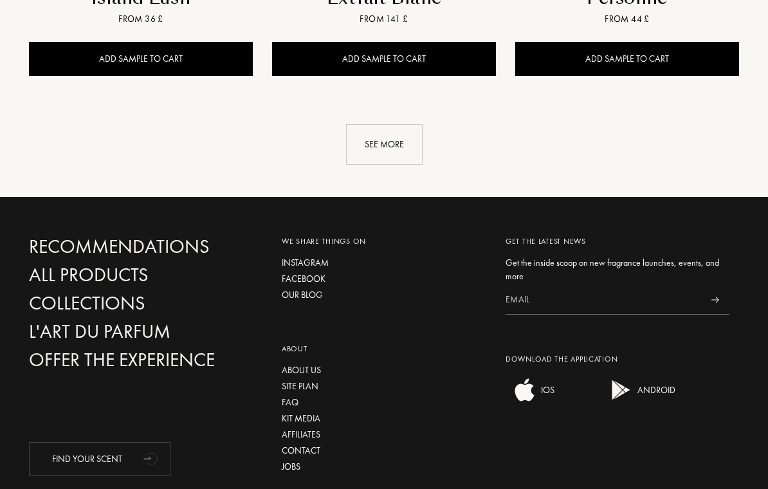
click at [396, 124] on div "See more" at bounding box center [384, 144] width 77 height 41
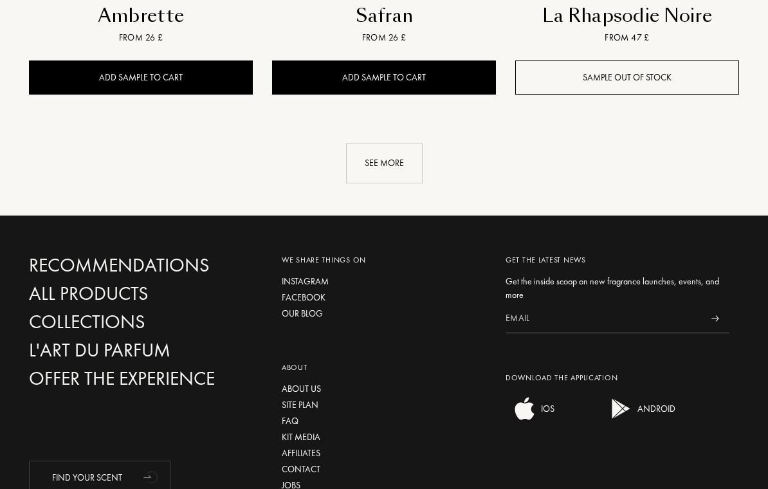
click at [391, 143] on div "See more" at bounding box center [384, 163] width 77 height 41
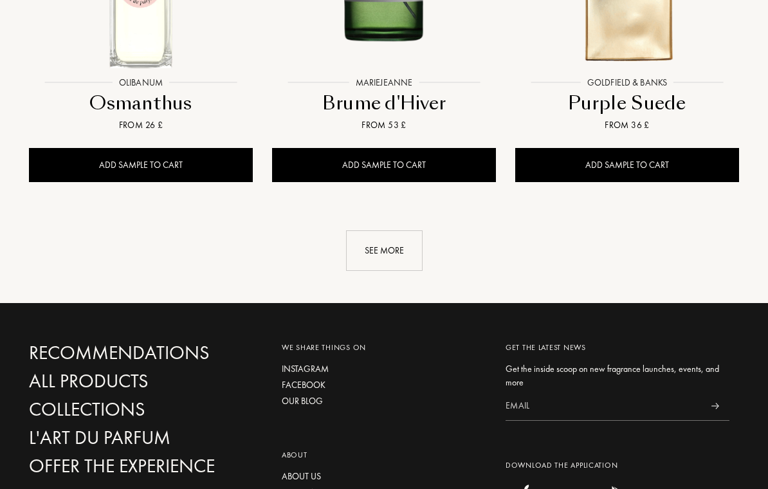
click at [394, 231] on div "See more" at bounding box center [384, 251] width 77 height 41
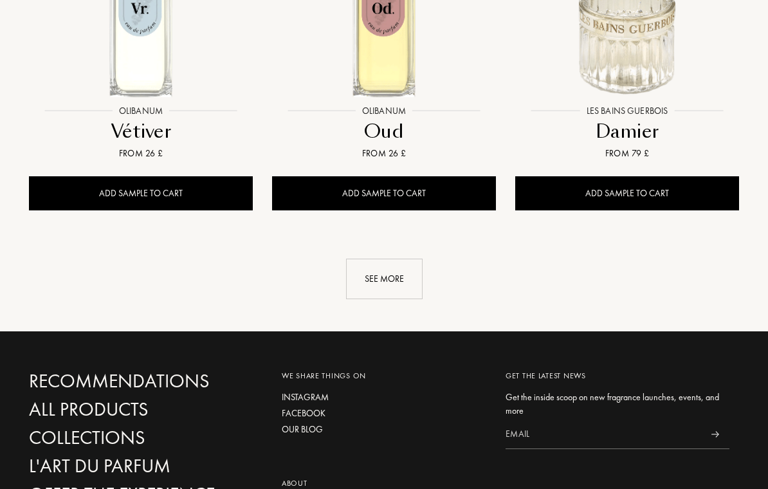
scroll to position [10865, 0]
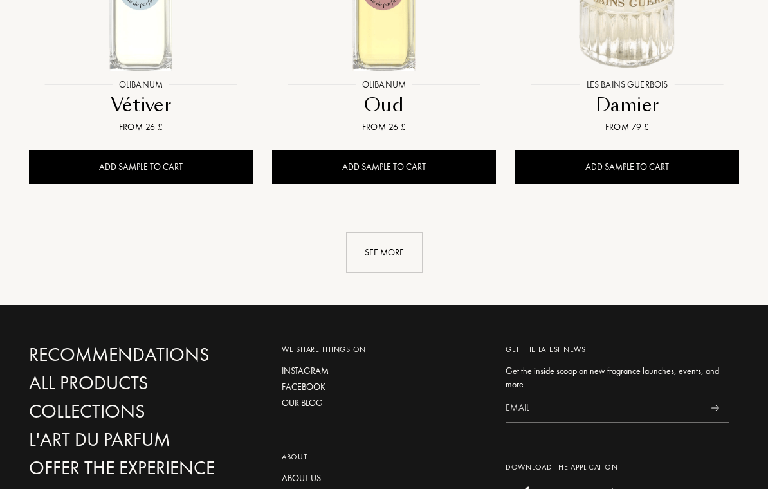
click at [395, 232] on div "See more" at bounding box center [384, 252] width 77 height 41
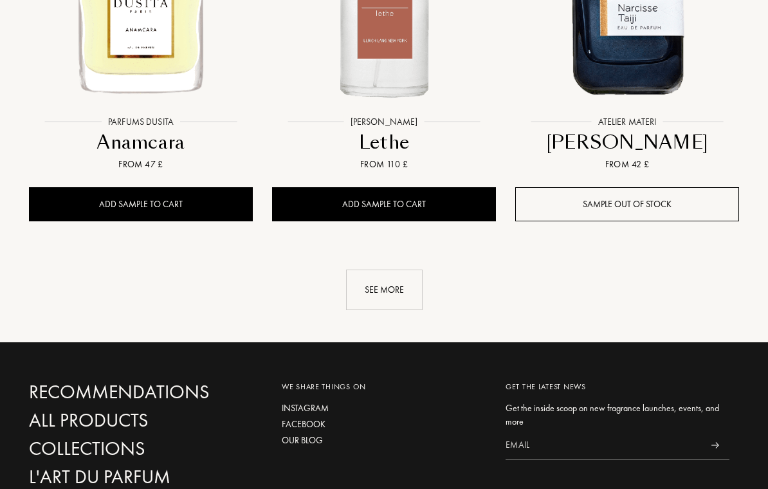
scroll to position [12305, 0]
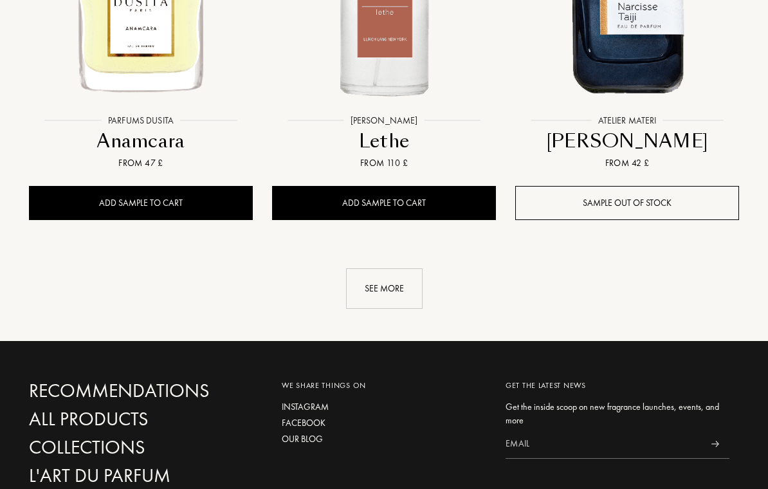
click at [397, 268] on div "See more" at bounding box center [384, 288] width 77 height 41
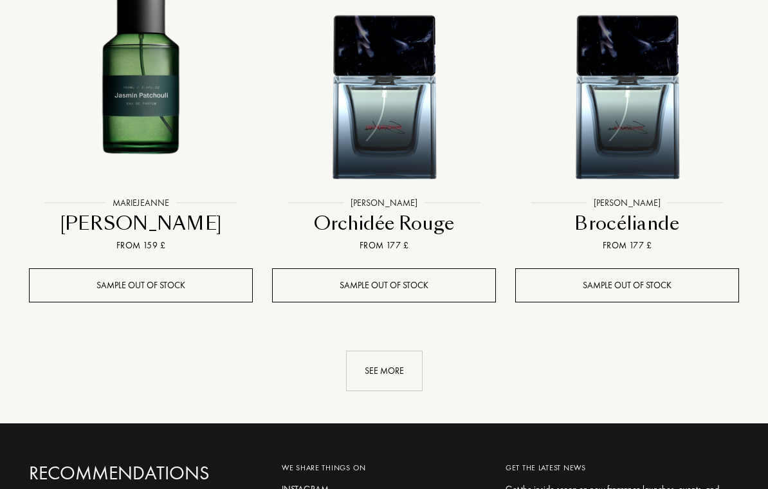
scroll to position [13727, 0]
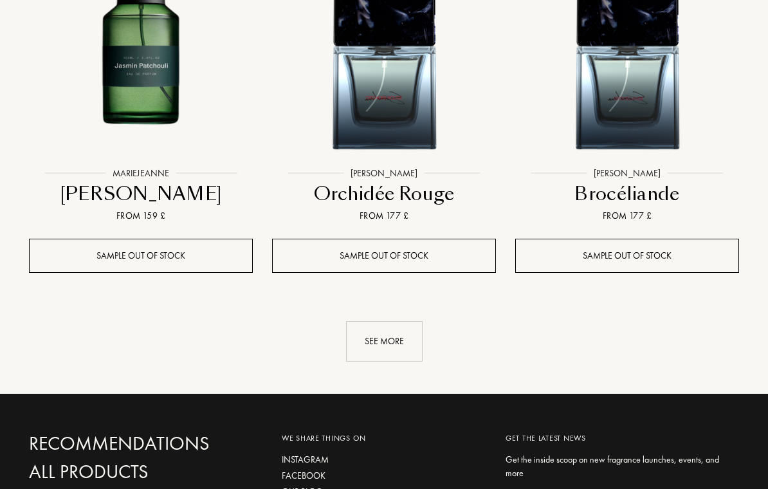
click at [394, 321] on div "See more" at bounding box center [384, 341] width 77 height 41
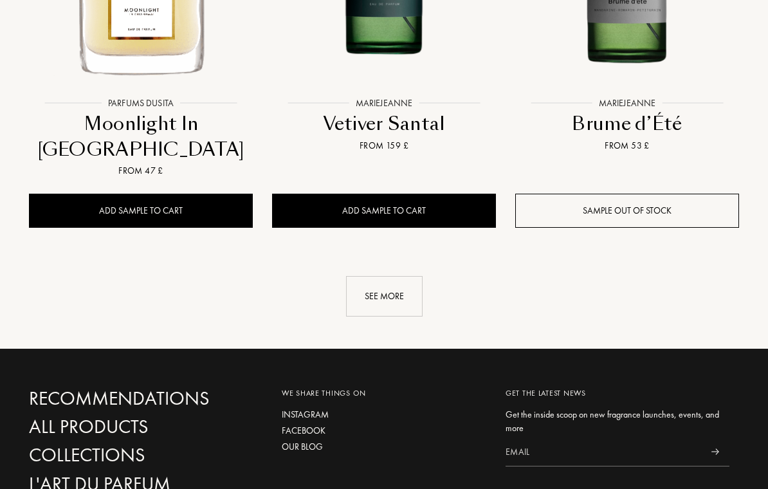
click at [399, 277] on div "See more" at bounding box center [384, 297] width 77 height 41
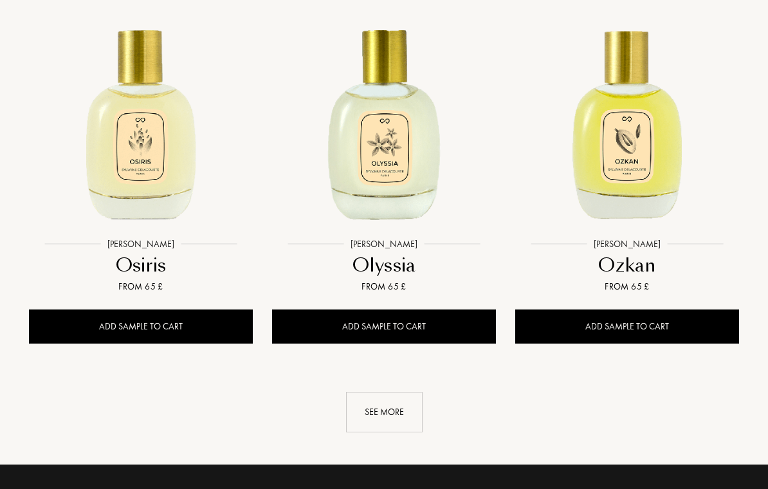
scroll to position [16637, 0]
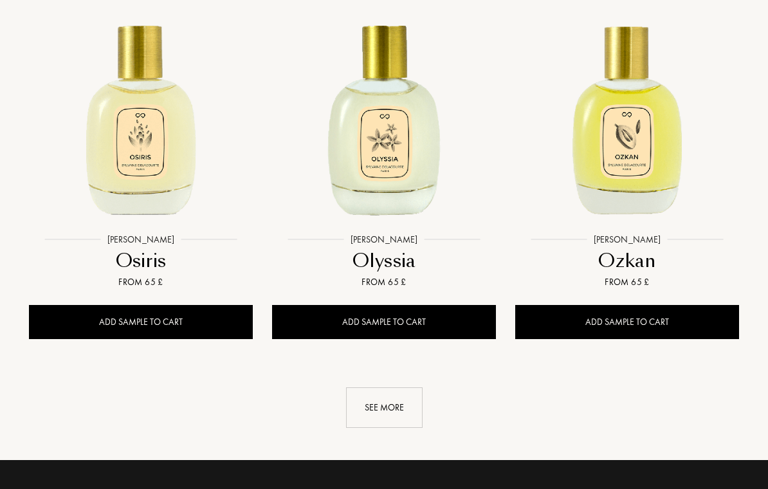
click at [399, 387] on div "See more" at bounding box center [384, 407] width 77 height 41
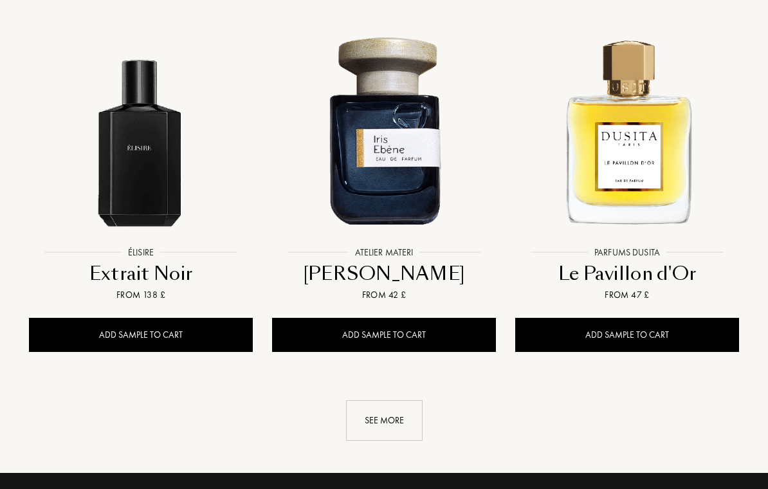
scroll to position [18118, 0]
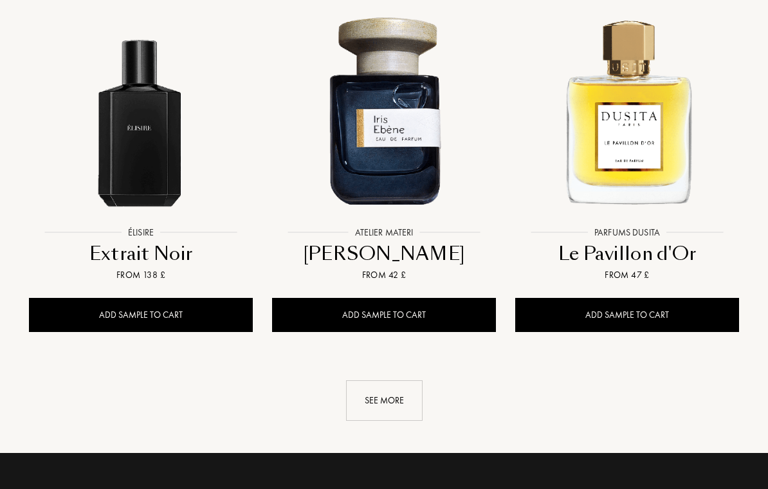
click at [389, 381] on div "See more" at bounding box center [384, 401] width 77 height 41
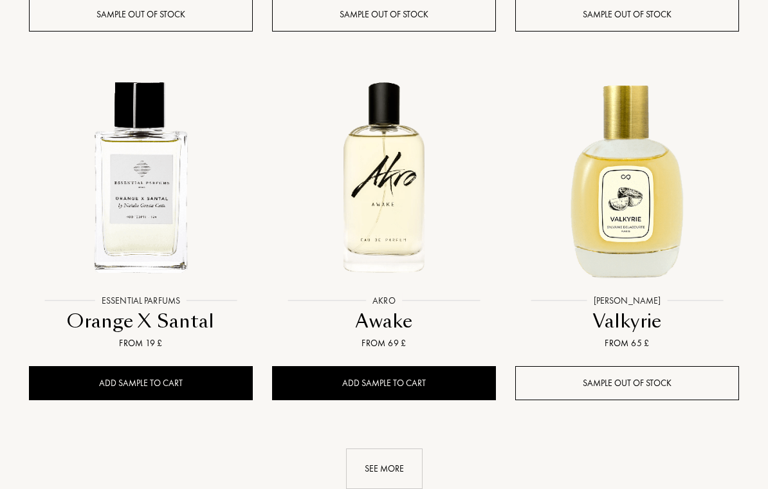
scroll to position [19604, 0]
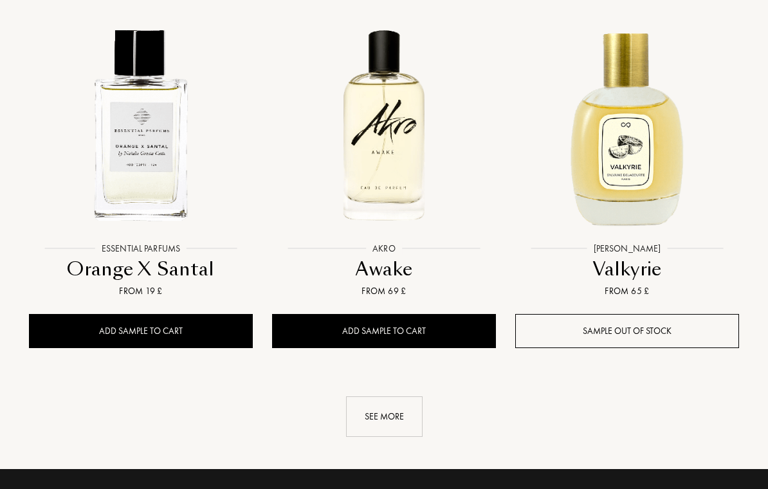
click at [394, 396] on div "See more" at bounding box center [384, 416] width 77 height 41
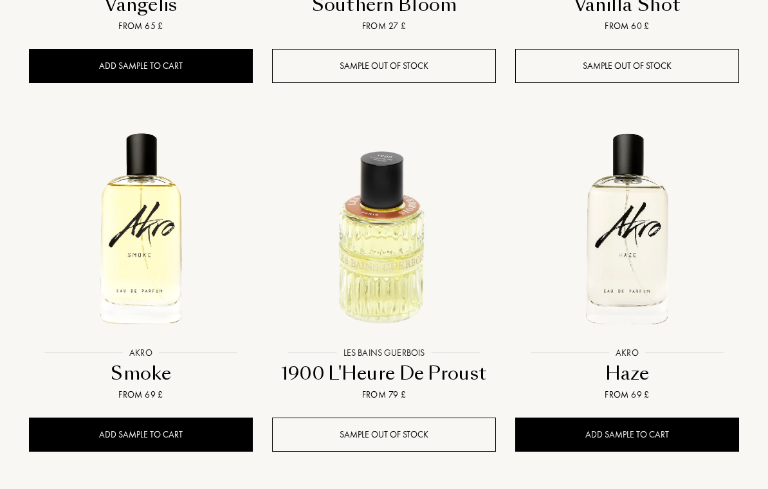
scroll to position [21046, 0]
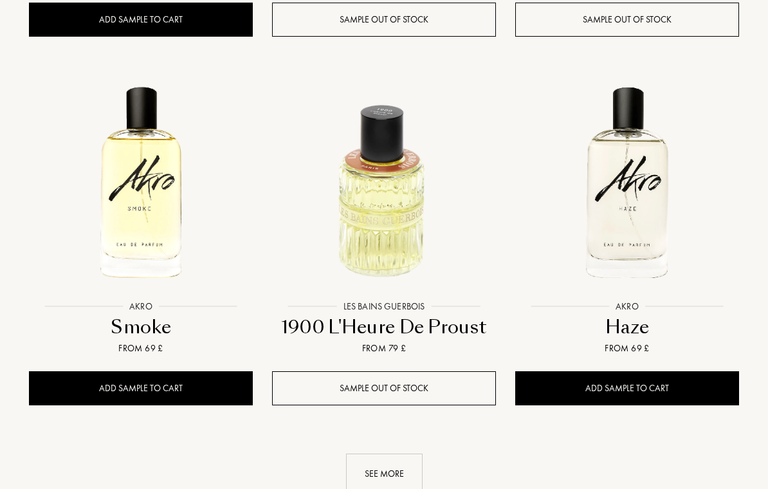
click at [403, 454] on div "See more" at bounding box center [384, 474] width 77 height 41
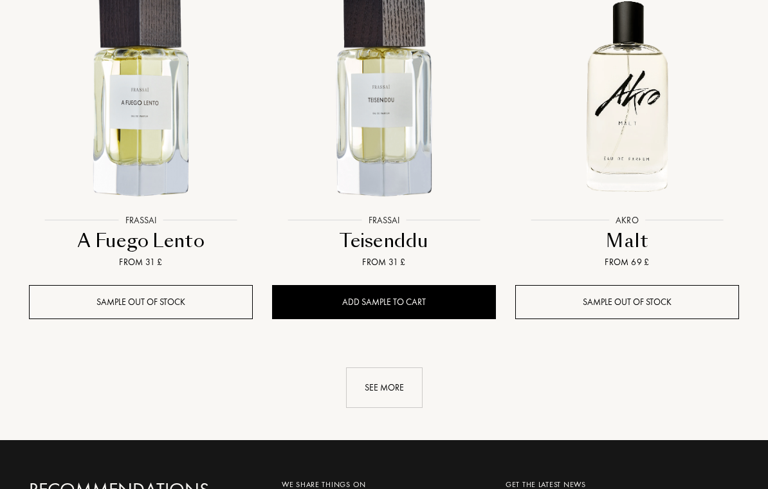
scroll to position [22700, 0]
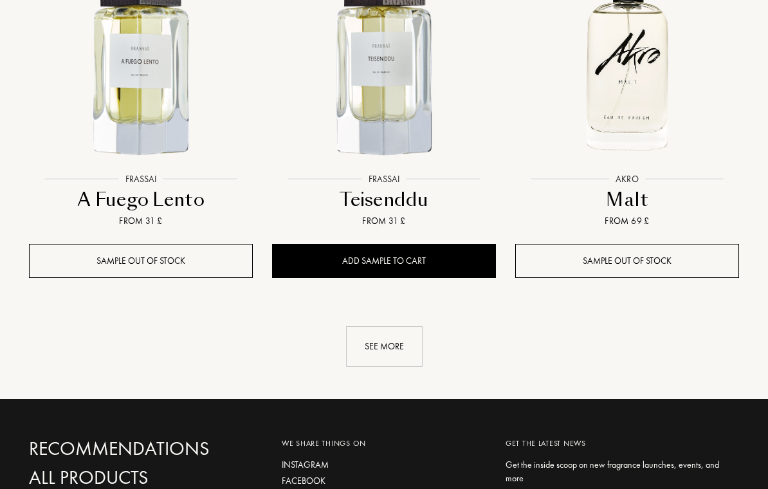
click at [398, 327] on div "See more" at bounding box center [384, 347] width 77 height 41
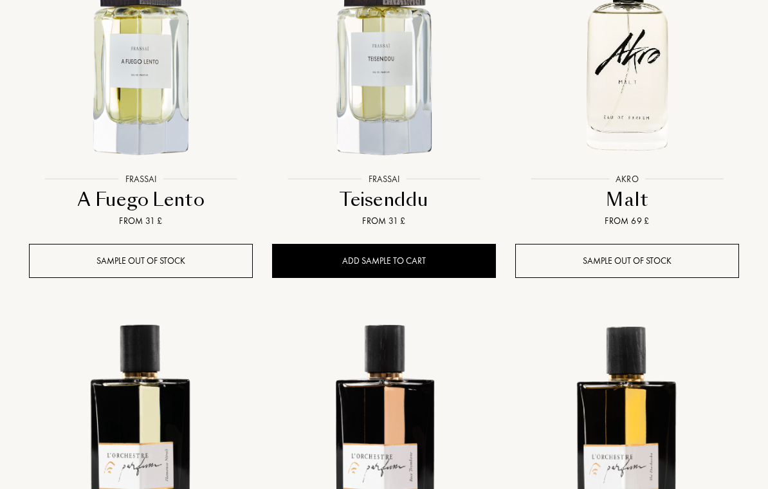
click at [398, 315] on img at bounding box center [384, 424] width 219 height 219
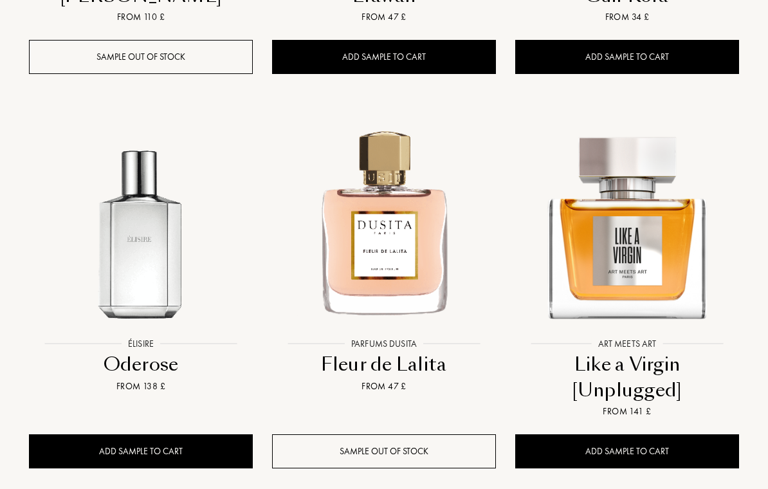
scroll to position [24039, 0]
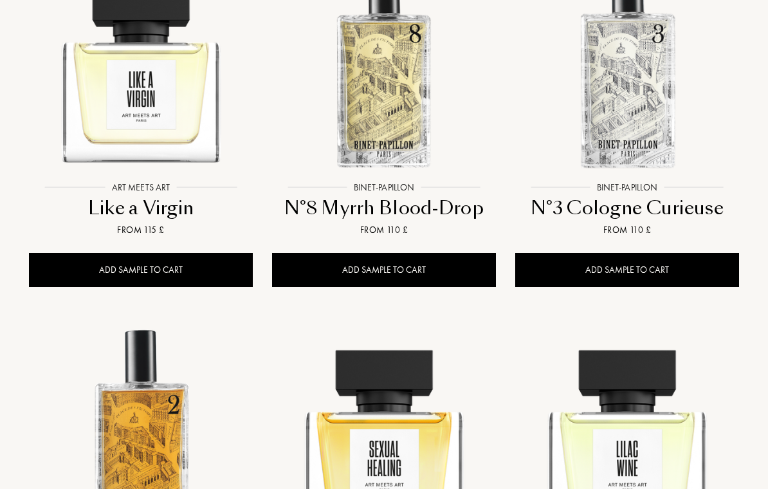
scroll to position [24962, 0]
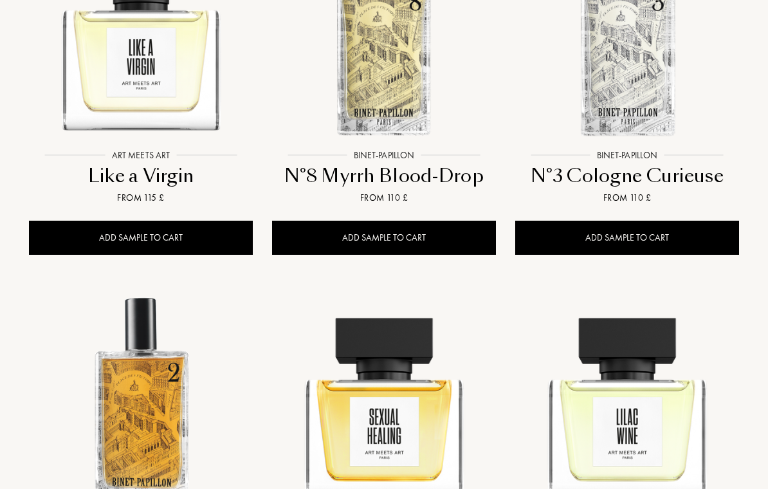
click at [407, 292] on img at bounding box center [384, 401] width 219 height 219
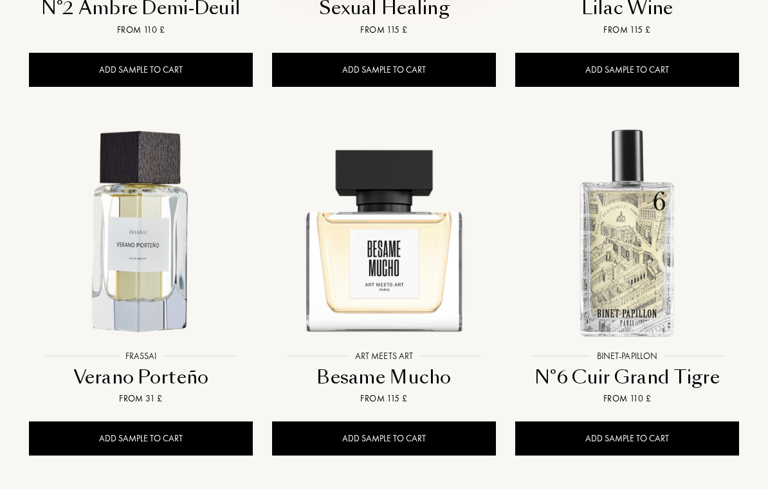
scroll to position [25502, 0]
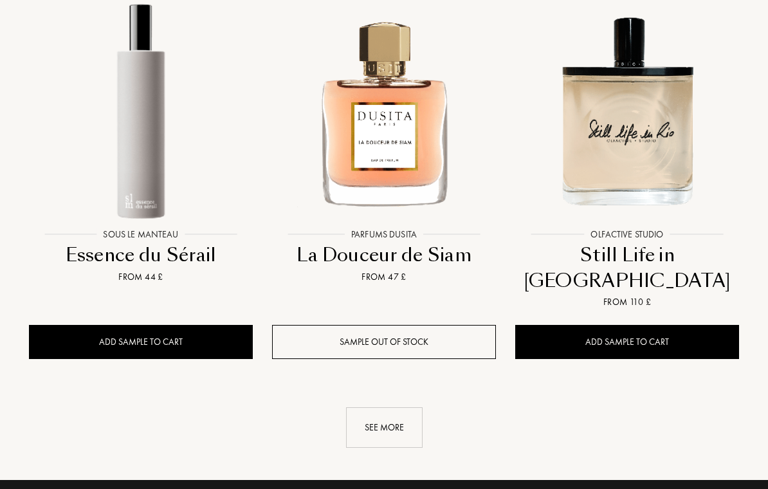
scroll to position [27119, 0]
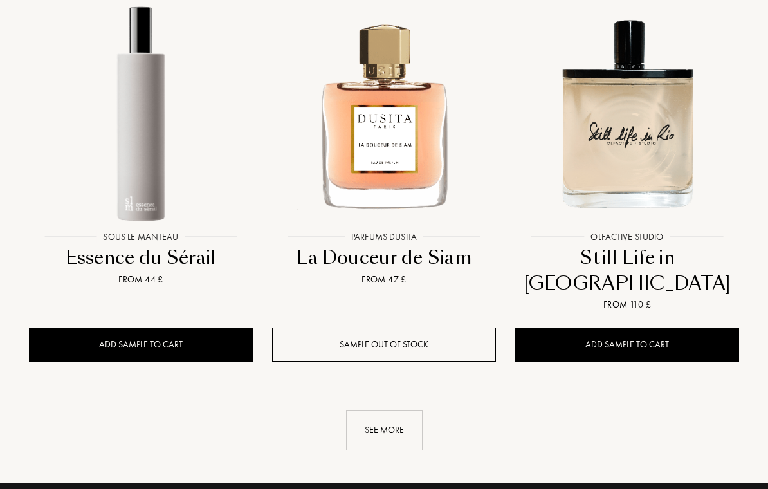
click at [391, 410] on div "See more" at bounding box center [384, 430] width 77 height 41
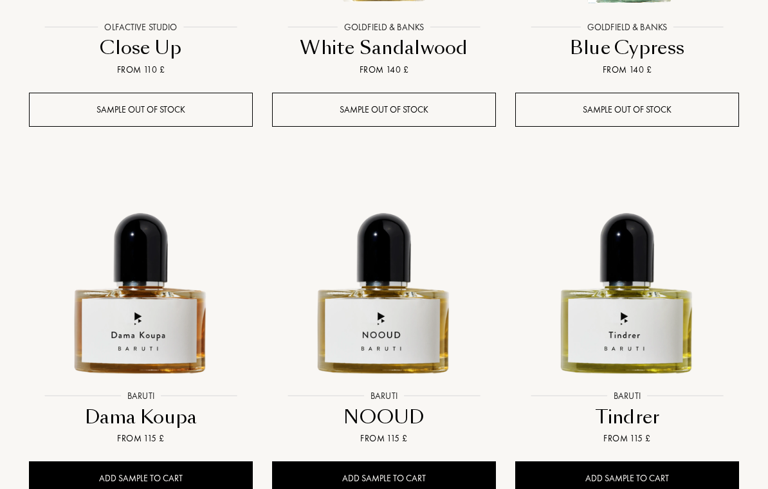
scroll to position [28463, 0]
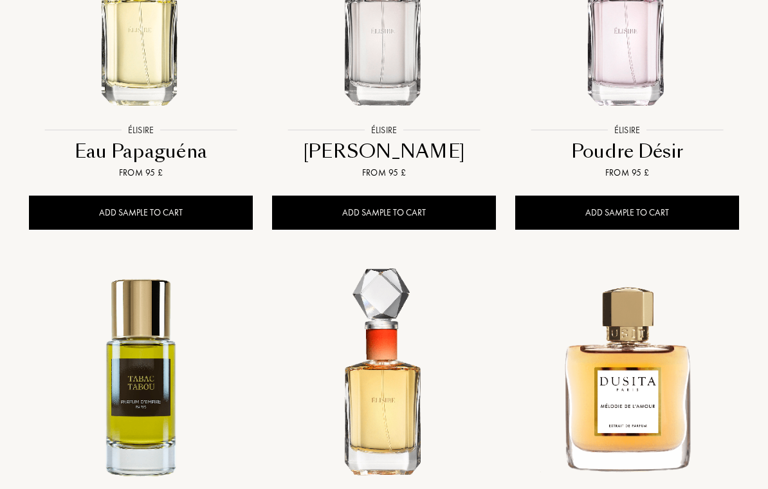
scroll to position [29095, 0]
click at [373, 266] on img at bounding box center [384, 375] width 219 height 219
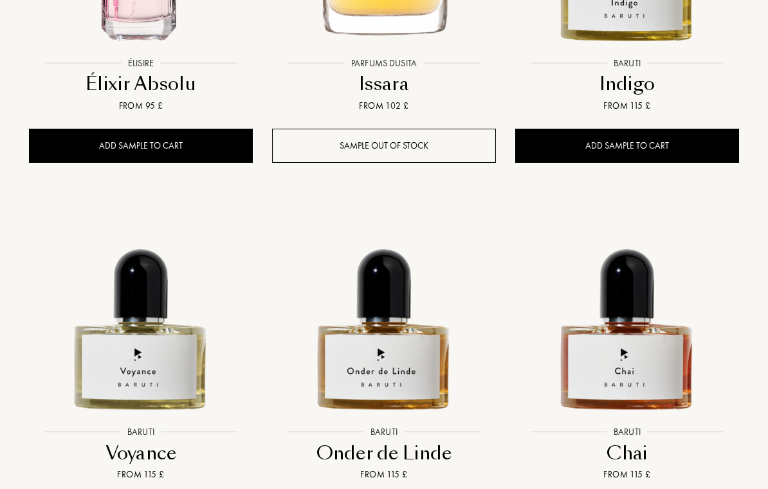
scroll to position [29900, 0]
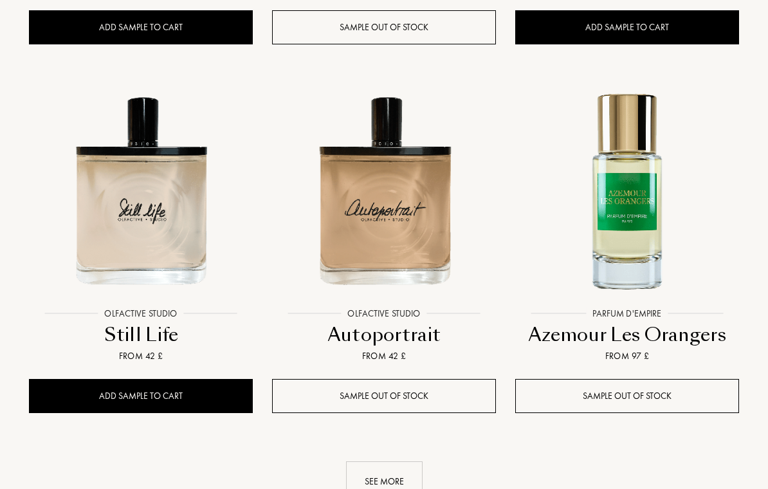
scroll to position [31529, 0]
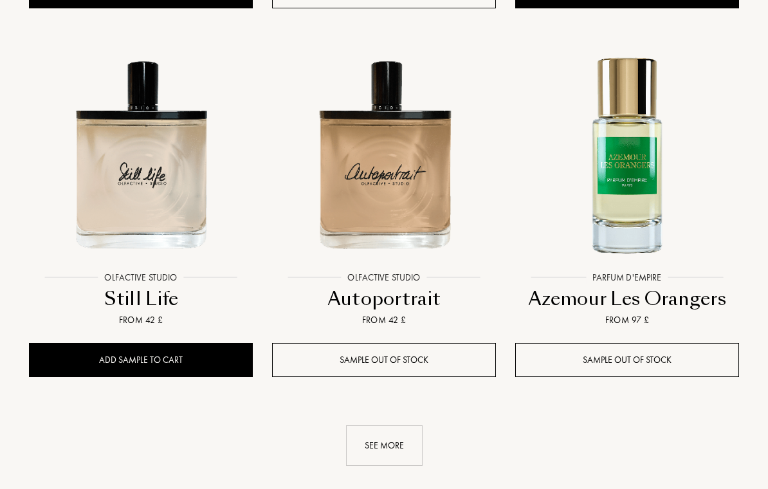
click at [397, 426] on div "See more" at bounding box center [384, 446] width 77 height 41
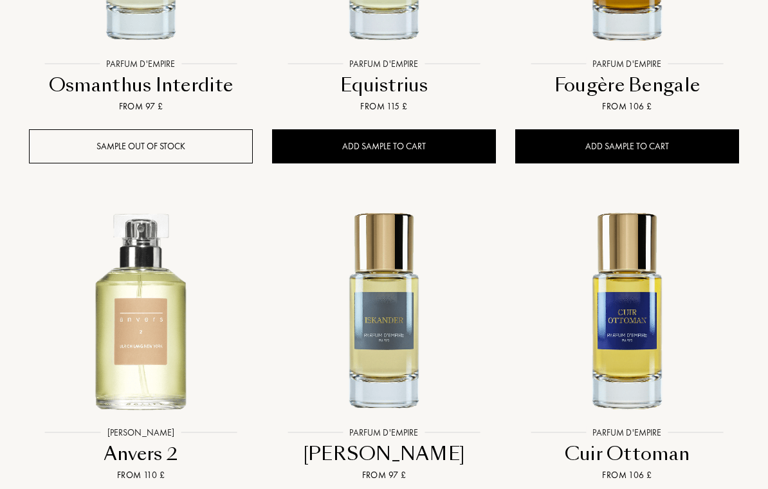
scroll to position [32851, 0]
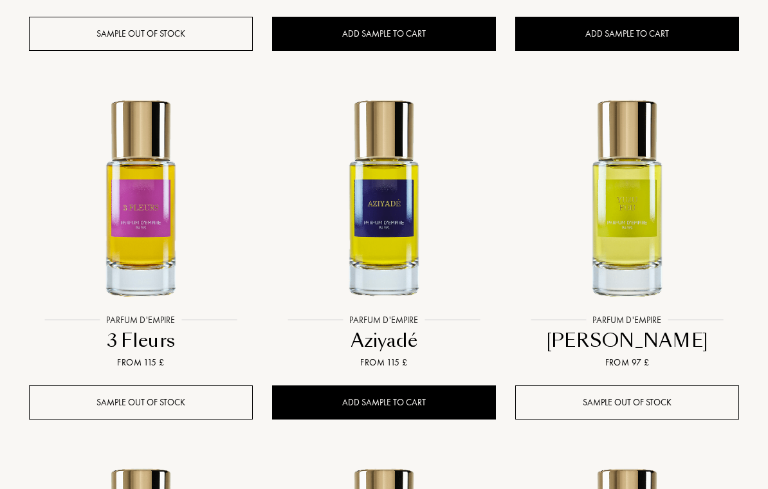
scroll to position [32224, 0]
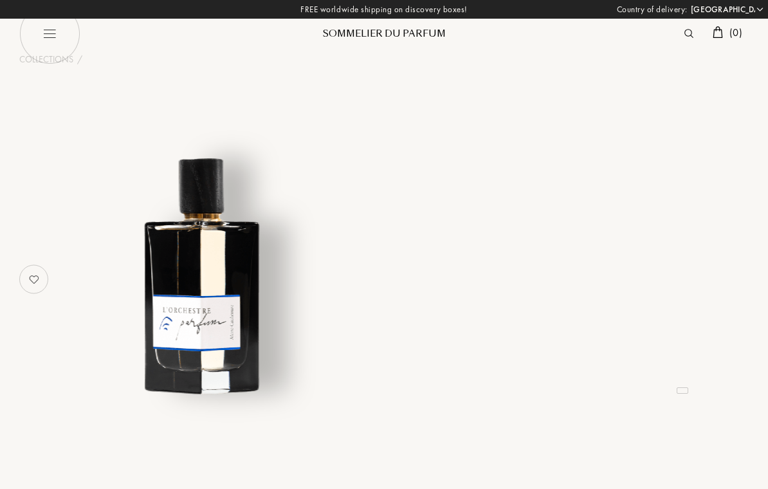
select select "FR"
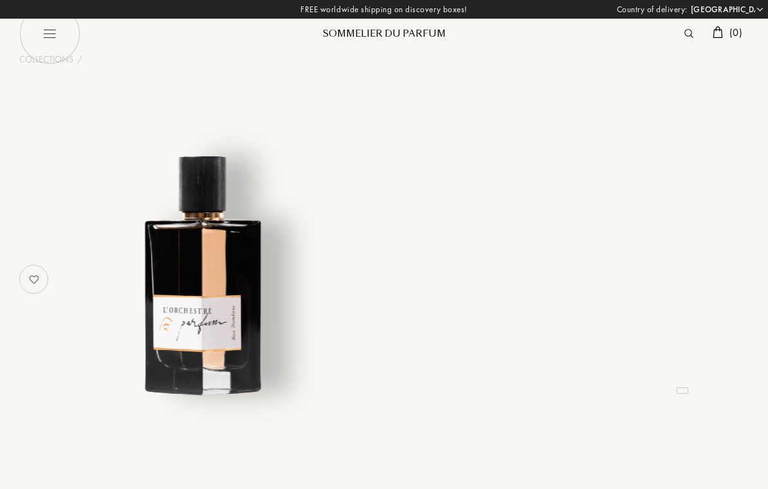
select select "FR"
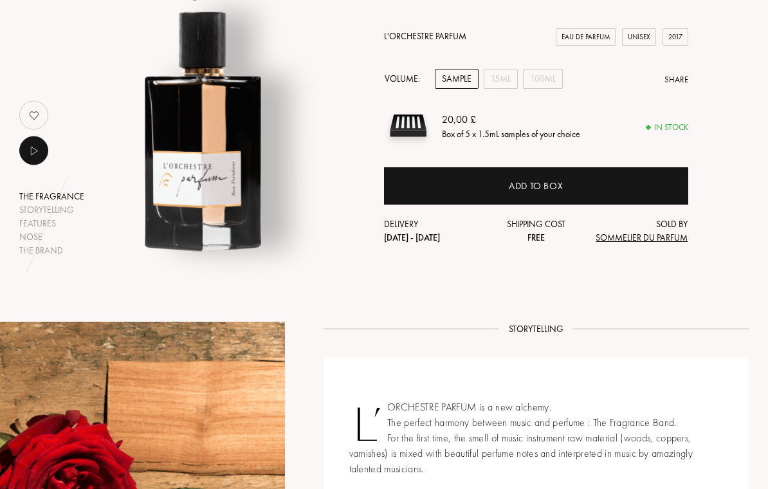
scroll to position [134, 0]
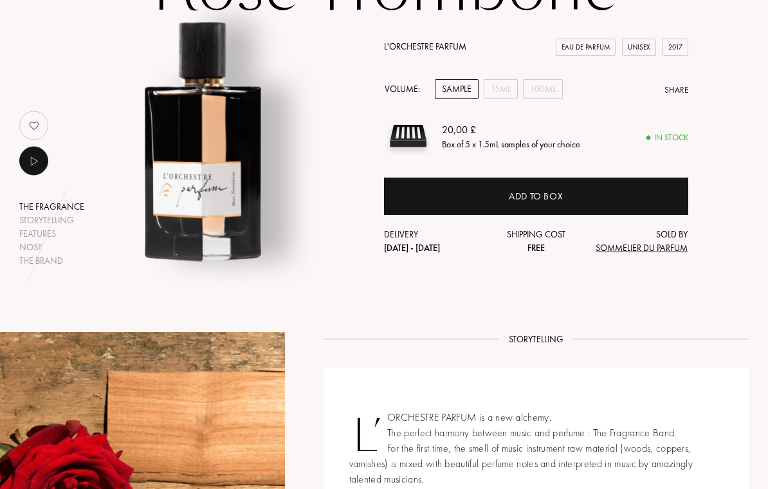
click at [504, 91] on div "15mL" at bounding box center [501, 89] width 34 height 20
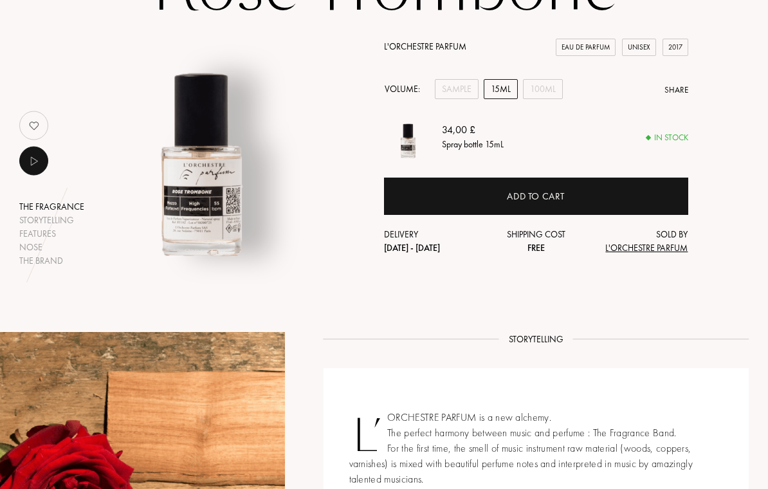
click at [571, 197] on div "Add to cart" at bounding box center [536, 196] width 304 height 37
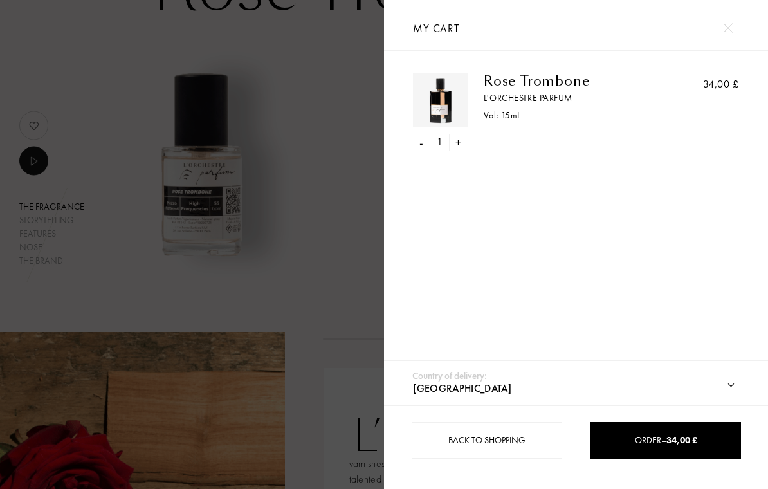
click at [727, 31] on img at bounding box center [728, 28] width 10 height 10
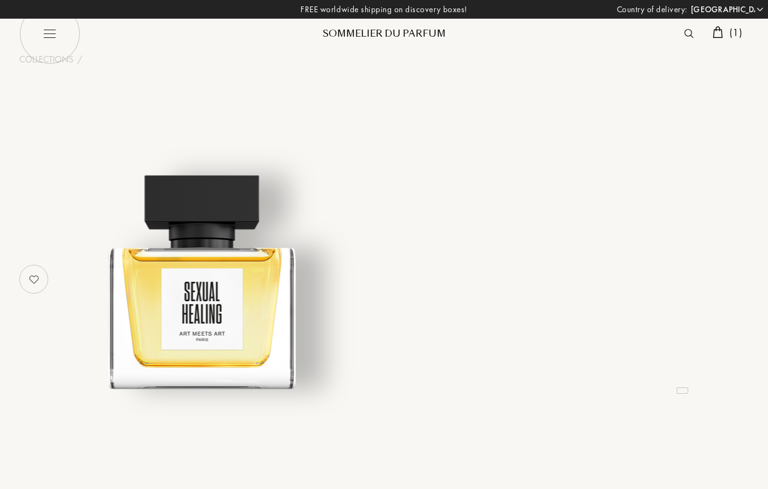
select select "FR"
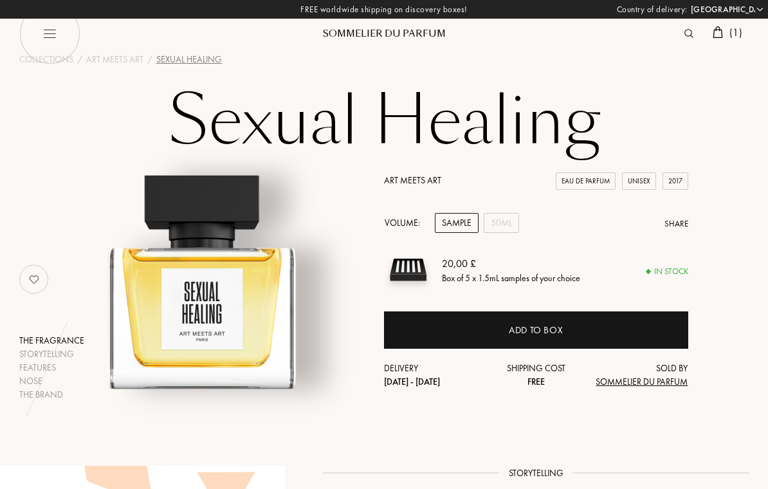
click at [507, 224] on div "50mL" at bounding box center [501, 223] width 35 height 20
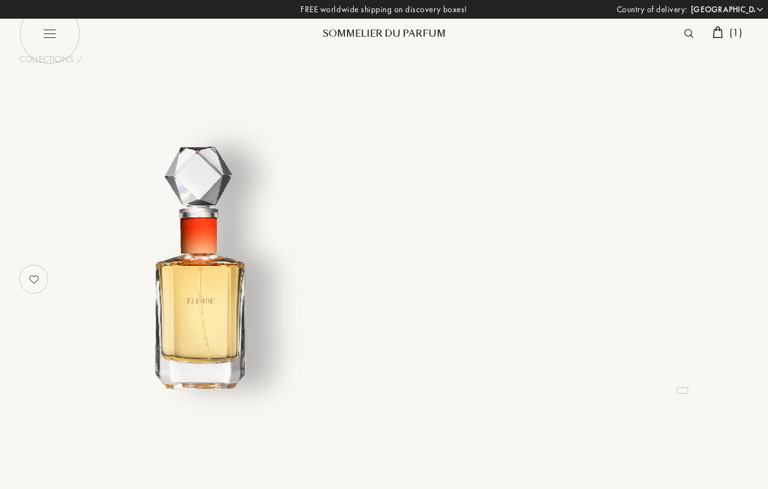
select select "FR"
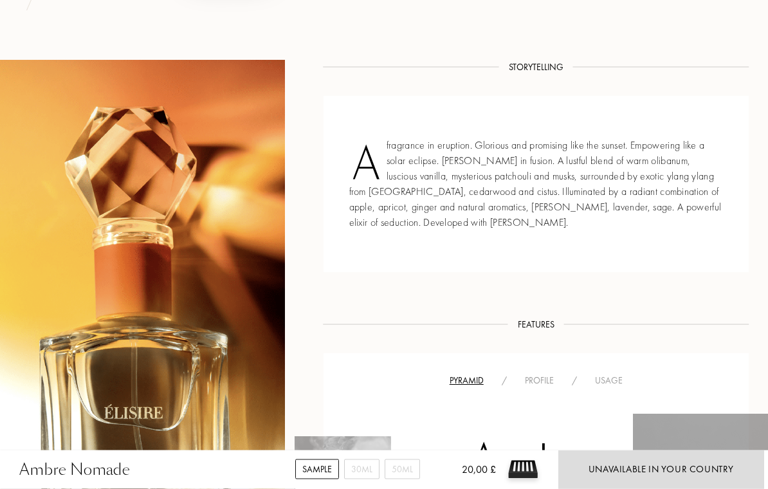
scroll to position [390, 0]
